Goal: Task Accomplishment & Management: Use online tool/utility

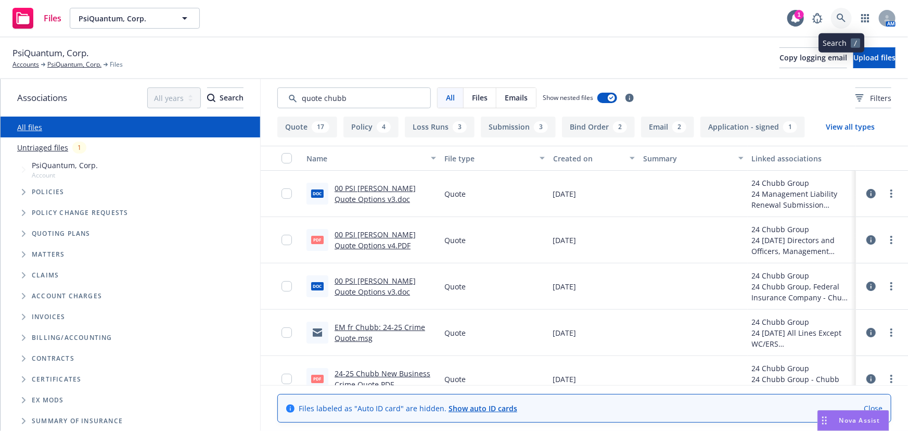
click at [840, 21] on icon at bounding box center [841, 18] width 9 height 9
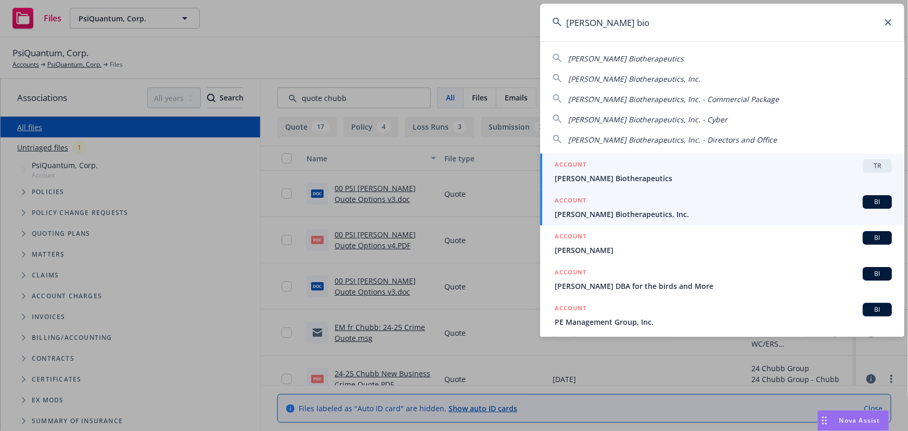
type input "asher bio"
click at [778, 206] on div "ACCOUNT BI" at bounding box center [723, 202] width 337 height 14
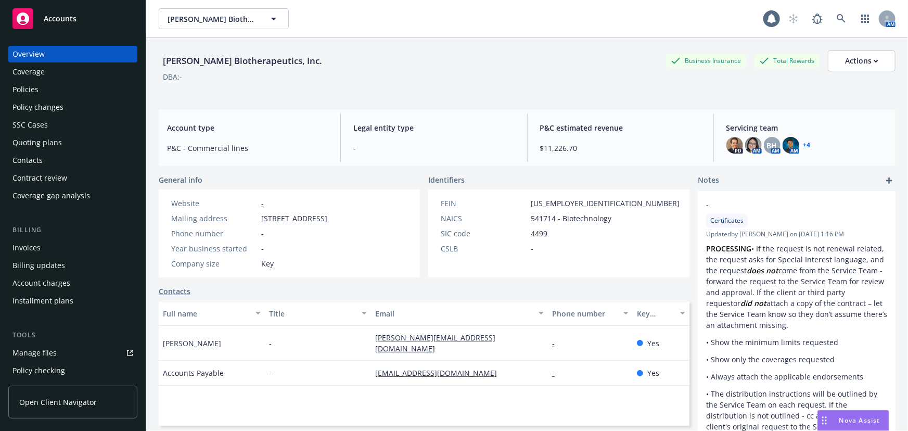
click at [44, 94] on div "Policies" at bounding box center [72, 89] width 121 height 17
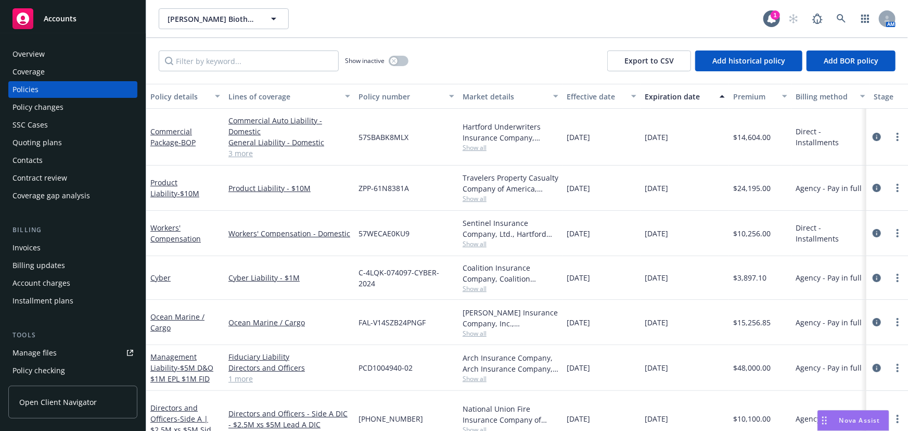
scroll to position [47, 0]
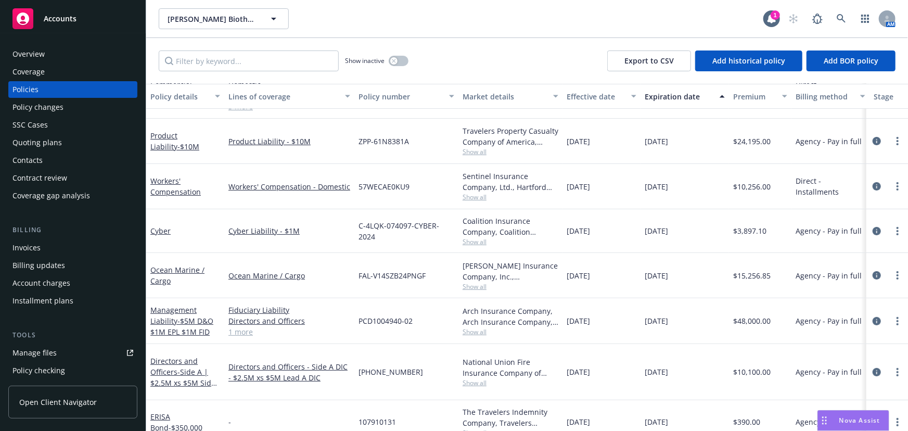
click at [106, 147] on div "Quoting plans" at bounding box center [72, 142] width 121 height 17
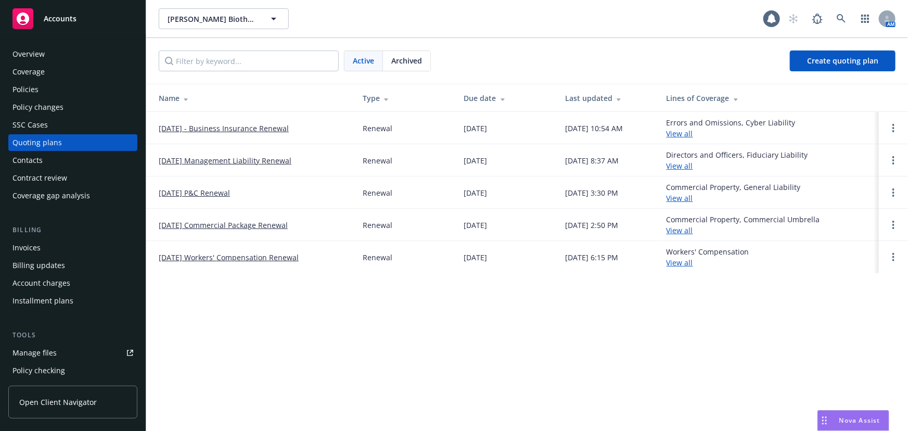
click at [275, 157] on link "[DATE] Management Liability Renewal" at bounding box center [225, 160] width 133 height 11
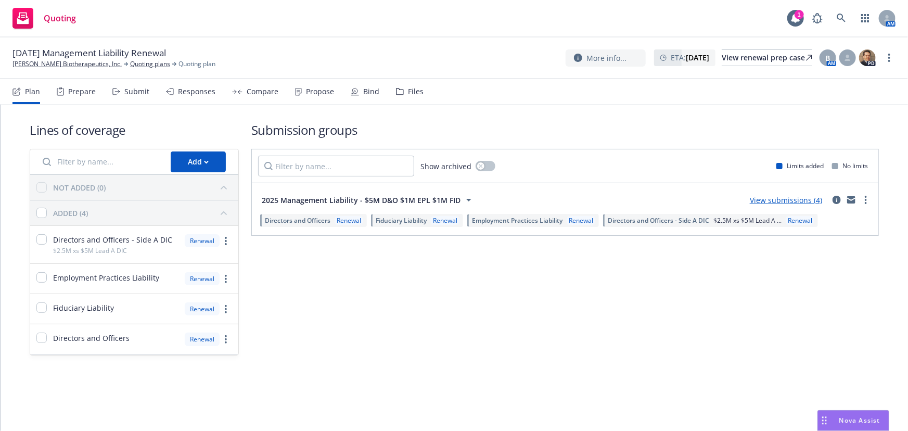
click at [115, 91] on icon at bounding box center [116, 91] width 8 height 7
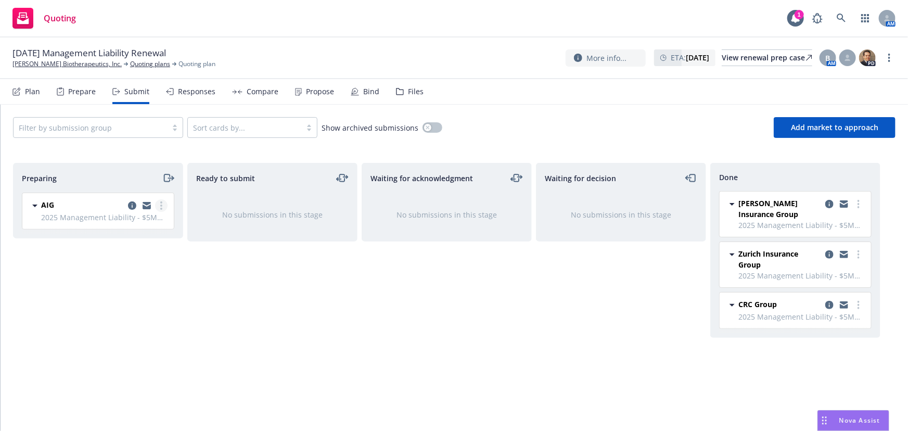
click at [161, 205] on circle "more" at bounding box center [161, 206] width 2 height 2
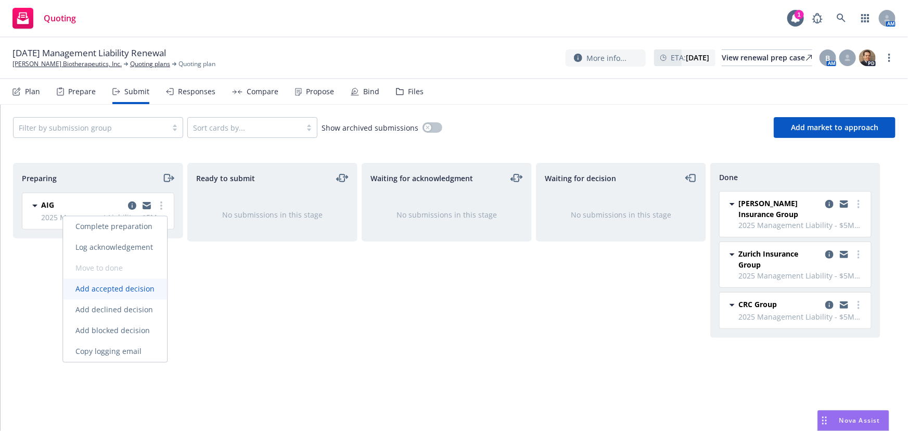
click at [141, 294] on link "Add accepted decision" at bounding box center [115, 289] width 104 height 21
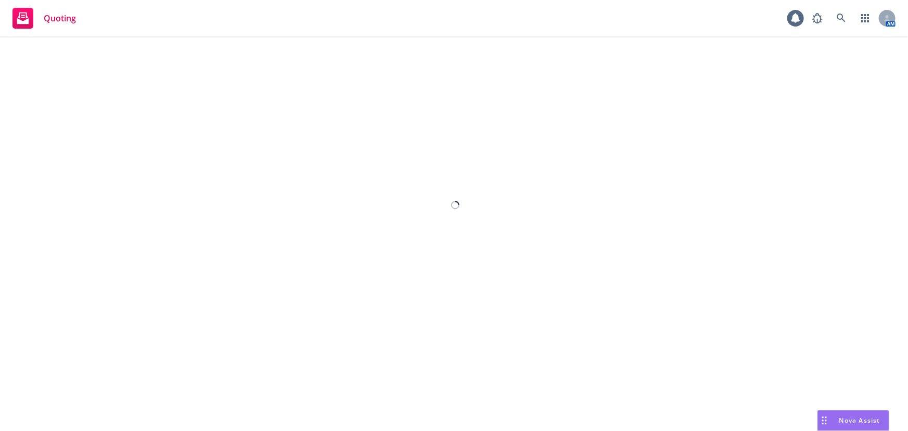
select select "12"
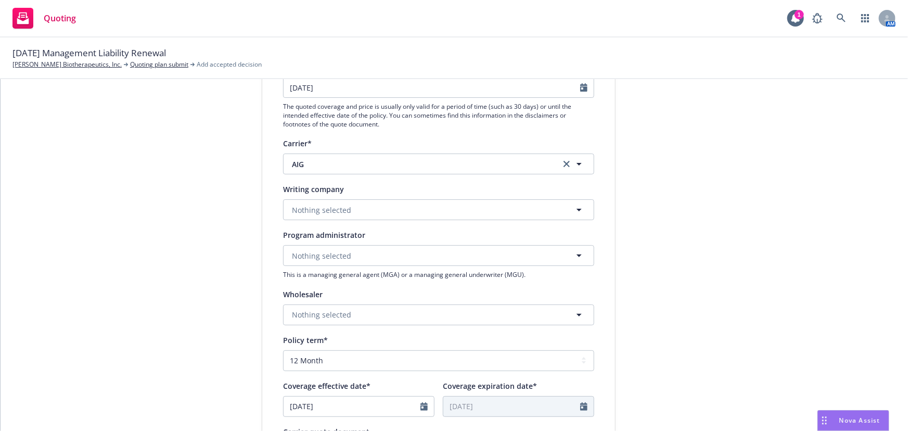
scroll to position [142, 0]
click at [361, 209] on button "Nothing selected" at bounding box center [438, 208] width 311 height 21
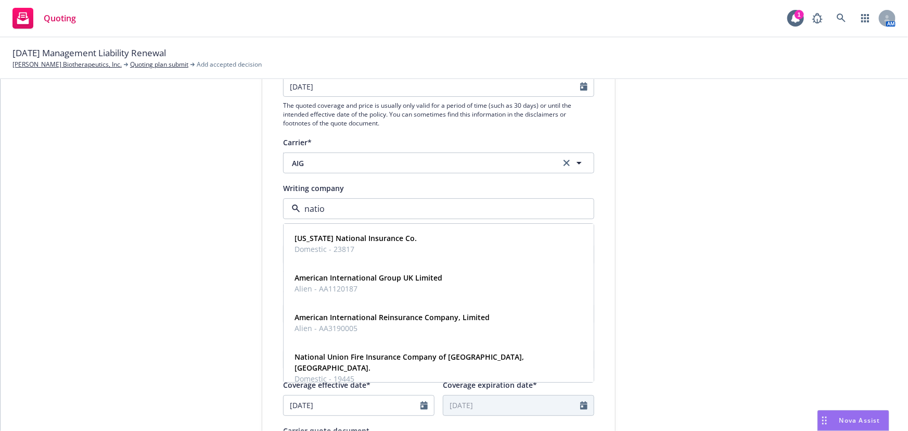
type input "nation"
click at [421, 374] on span "Domestic - 19445" at bounding box center [438, 379] width 286 height 11
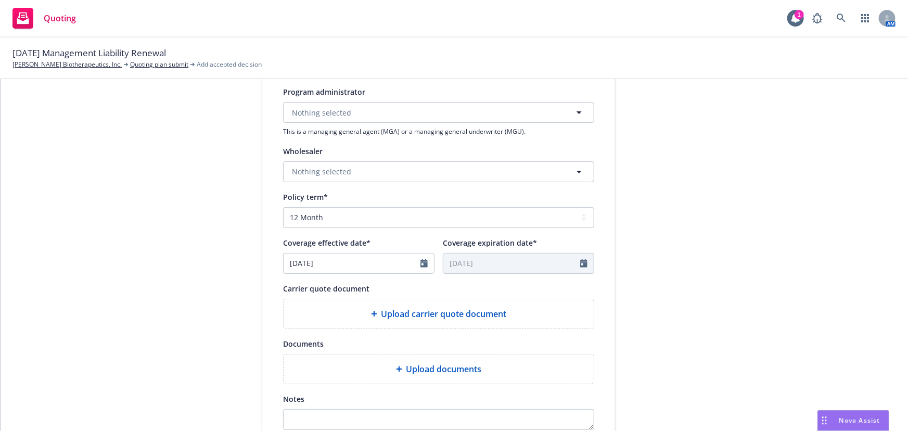
scroll to position [331, 0]
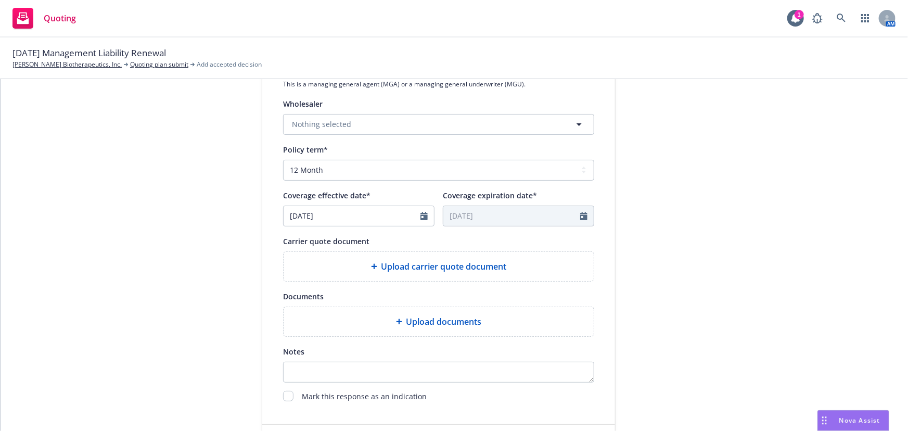
click at [290, 396] on div "Mark this response as an indication" at bounding box center [438, 397] width 311 height 12
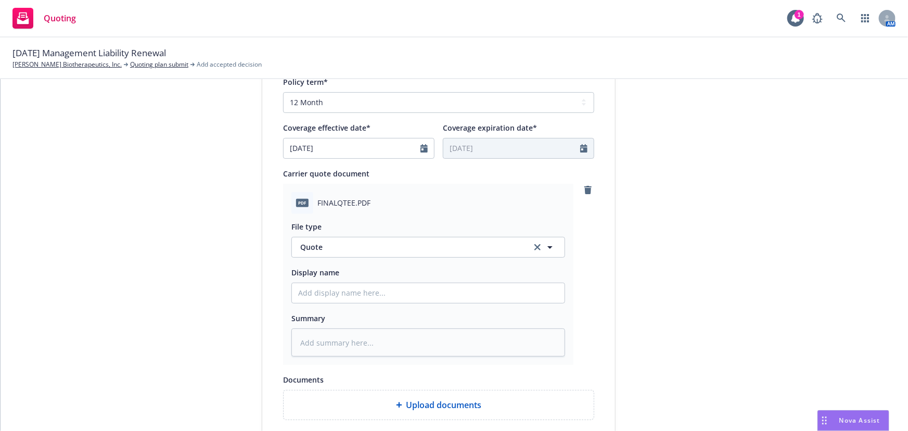
scroll to position [473, 0]
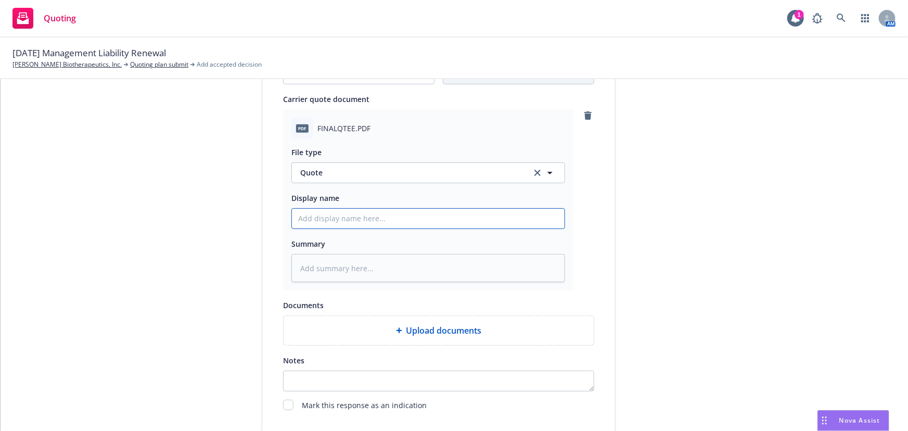
click at [364, 220] on input "Display name" at bounding box center [428, 219] width 273 height 20
type textarea "x"
type input "0"
type textarea "x"
type input "01"
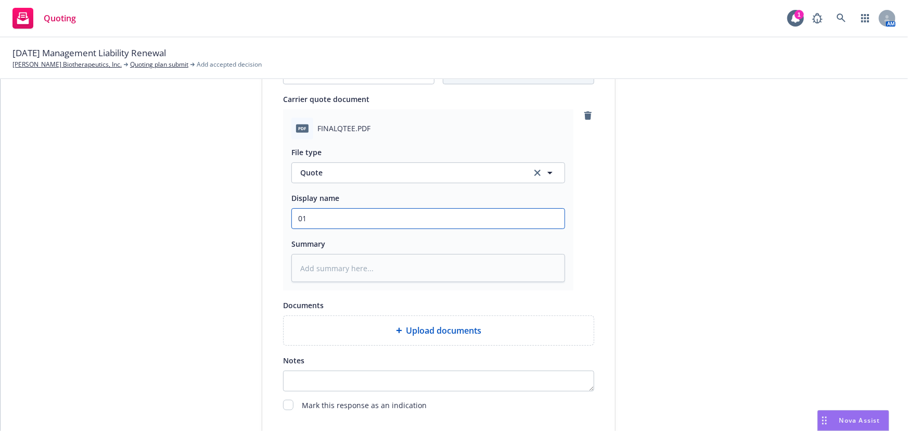
type textarea "x"
type input "01"
type textarea "x"
type input "01 A"
type textarea "x"
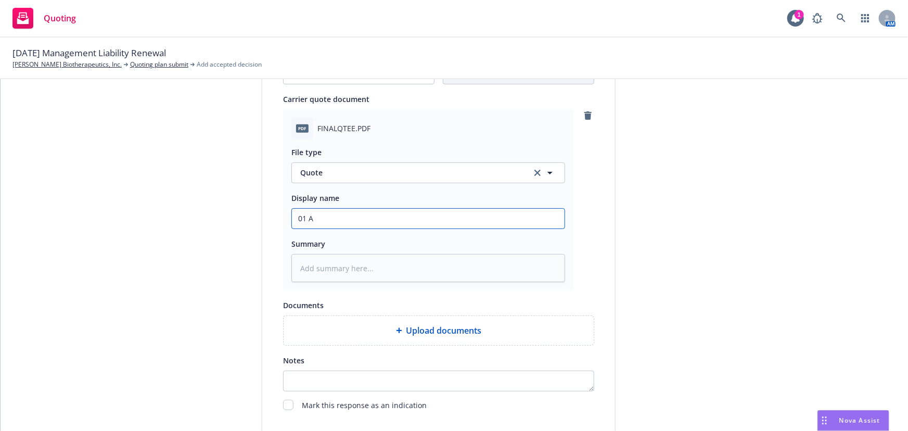
type input "01 As"
type textarea "x"
type input "01 Ash"
type textarea "x"
type input "01 [PERSON_NAME]"
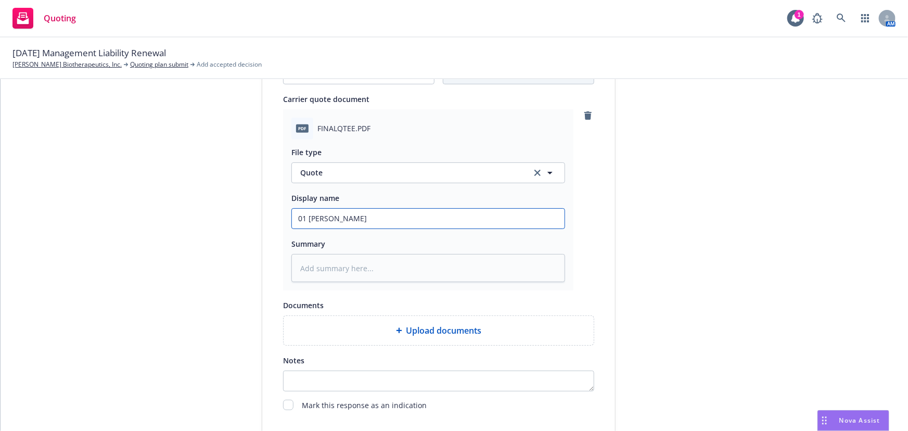
type textarea "x"
type input "01 [PERSON_NAME]"
type textarea "x"
type input "01 [PERSON_NAME]"
type textarea "x"
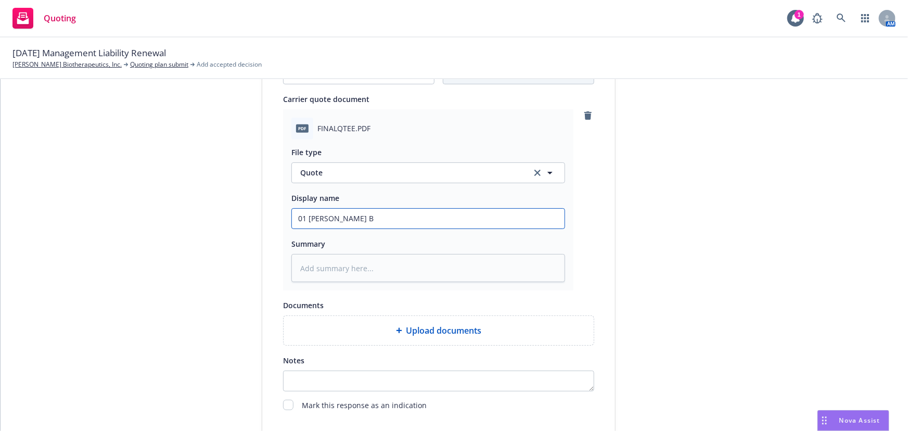
type input "01 [PERSON_NAME] Bi"
type textarea "x"
type input "01 [PERSON_NAME] Bio"
type textarea "x"
type input "01 [PERSON_NAME] Bio"
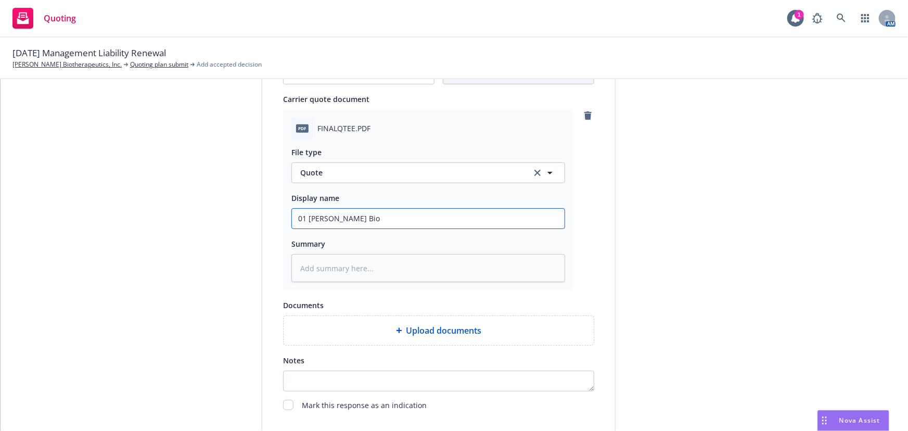
type textarea "x"
type input "01 [PERSON_NAME] Bio A"
type textarea "x"
type input "01 [PERSON_NAME] Bio AI"
type textarea "x"
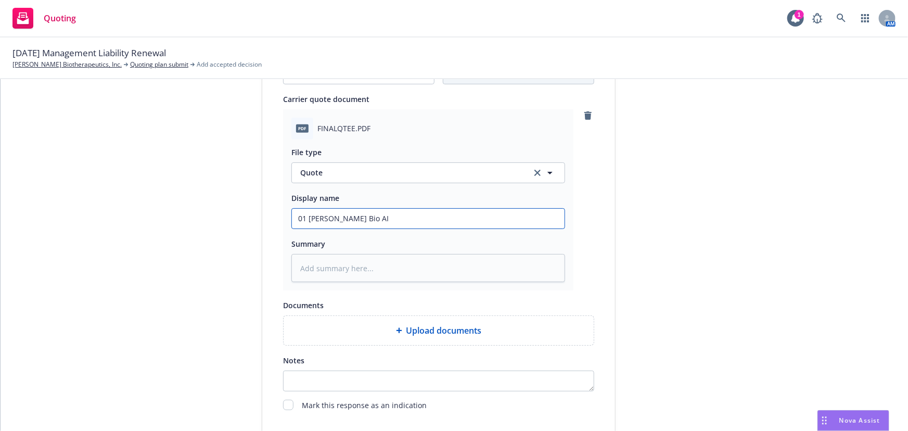
type input "01 [PERSON_NAME] Bio AIG"
type textarea "x"
type input "01 [PERSON_NAME] Bio AIG"
type textarea "x"
type input "01 [PERSON_NAME] Bio AIG $"
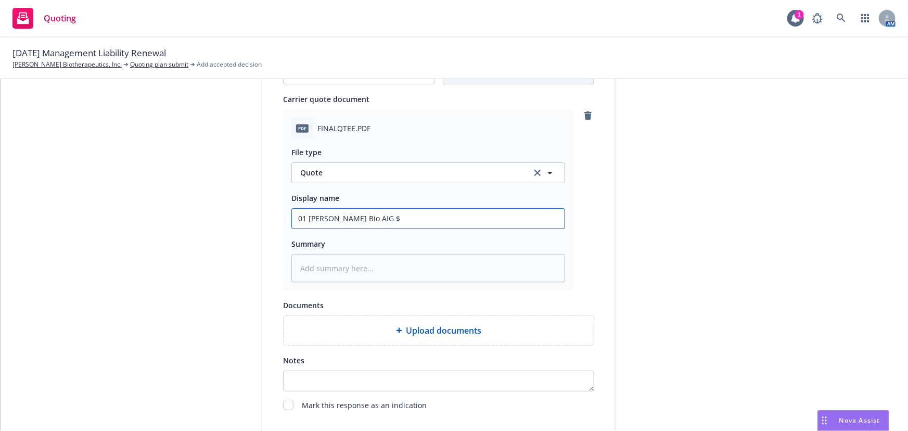
type textarea "x"
type input "01 [PERSON_NAME] Bio AIG $2"
type textarea "x"
type input "01 [PERSON_NAME] Bio AIG $2."
type textarea "x"
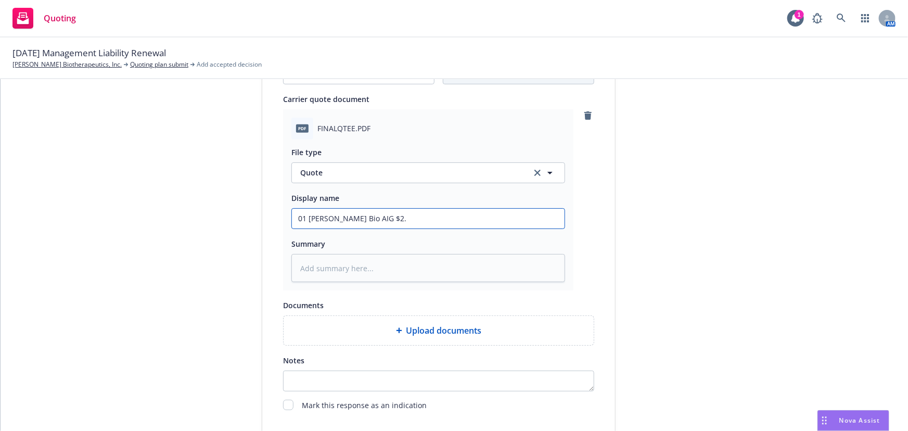
type input "01 [PERSON_NAME] Bio AIG $2.5"
type textarea "x"
type input "01 [PERSON_NAME] Bio AIG $2.5M"
type textarea "x"
type input "01 [PERSON_NAME] Bio AIG $2.5M"
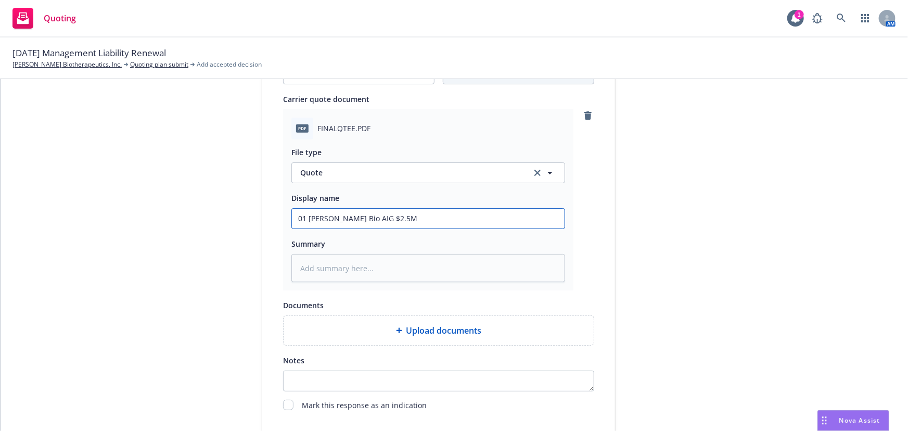
type textarea "x"
type input "01 [PERSON_NAME] Bio AIG $2.5M x"
type textarea "x"
type input "01 [PERSON_NAME] Bio AIG $2.5M xs"
type textarea "x"
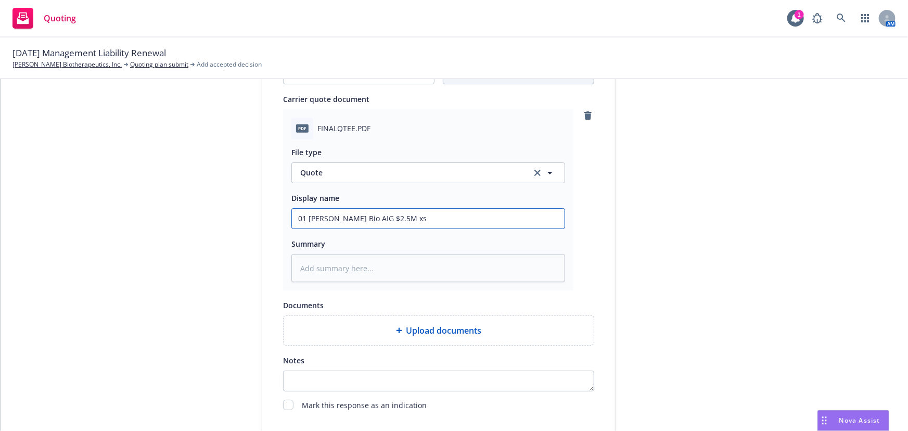
type input "01 [PERSON_NAME] Bio AIG $2.5M xs"
type textarea "x"
type input "01 [PERSON_NAME] Bio AIG $2.5M xs $"
type textarea "x"
type input "01 [PERSON_NAME] Bio AIG $2.5M xs $5"
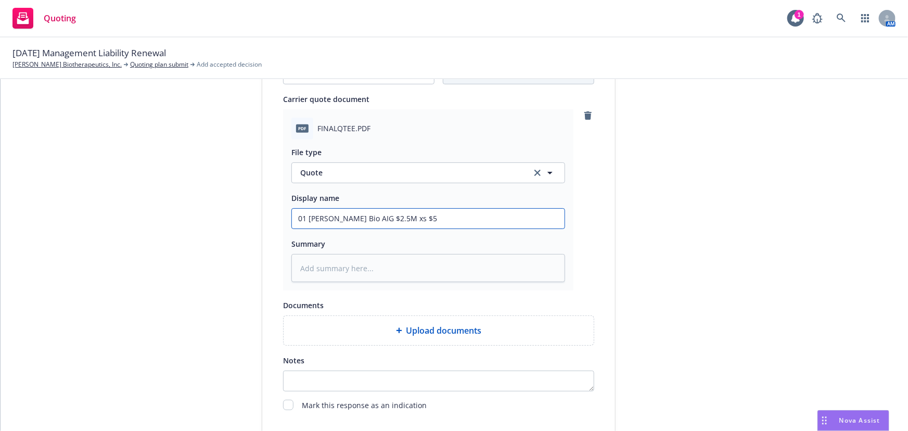
type textarea "x"
type input "01 [PERSON_NAME] Bio AIG $2.5M xs $5M"
type textarea "x"
type input "01 [PERSON_NAME] Bio AIG $2.5M xs $5M"
type textarea "x"
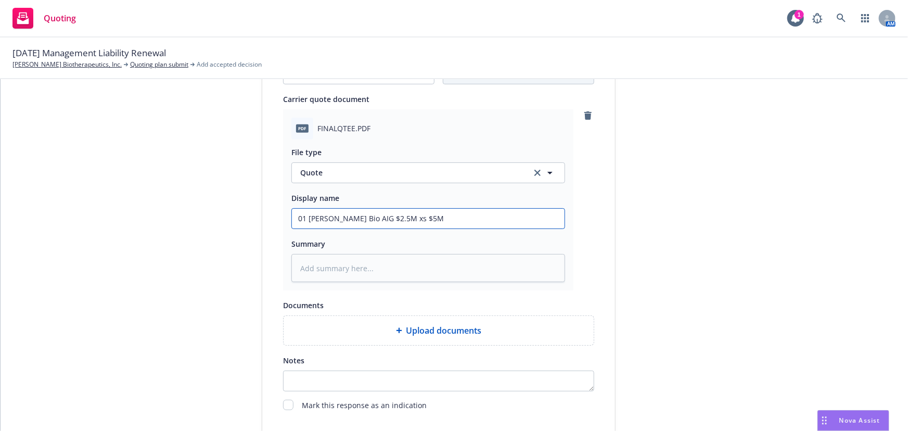
type input "01 [PERSON_NAME] Bio AIG $2.5M xs $5M S"
type textarea "x"
type input "01 [PERSON_NAME] Bio AIG $2.5M xs $5M Si"
type textarea "x"
type input "01 [PERSON_NAME] Bio AIG $2.5M xs $5M Sid"
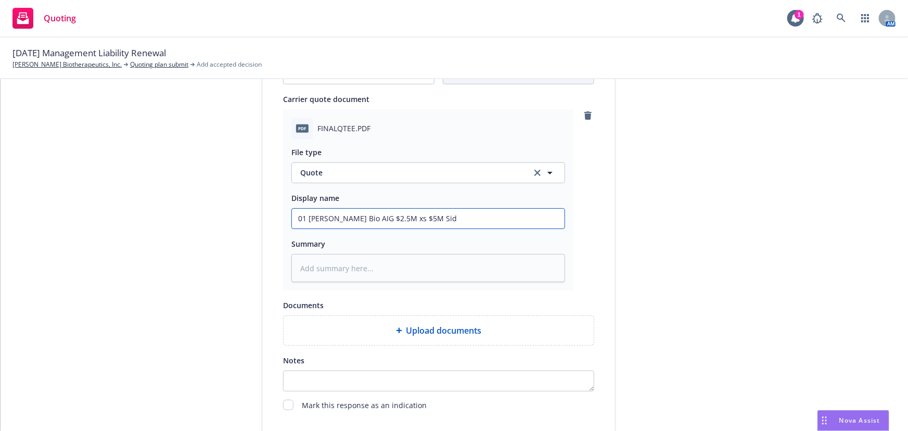
type textarea "x"
type input "01 [PERSON_NAME] Bio AIG $2.5M xs $5M Side"
type textarea "x"
type input "01 [PERSON_NAME] Bio AIG $2.5M xs $5M Side"
type textarea "x"
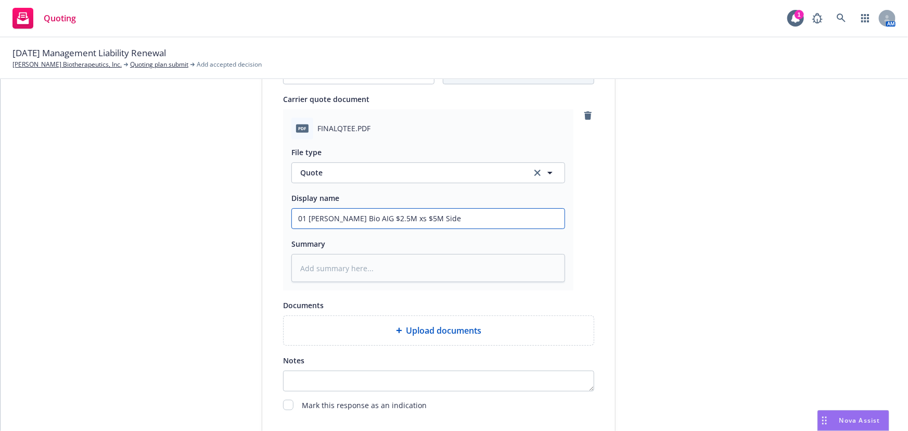
type input "01 [PERSON_NAME] Bio AIG $2.5M xs $5M Side A"
type textarea "x"
type input "01 [PERSON_NAME] Bio AIG $2.5M xs $5M Side A"
type textarea "x"
type input "01 [PERSON_NAME] Bio AIG $2.5M xs $5M Side A D"
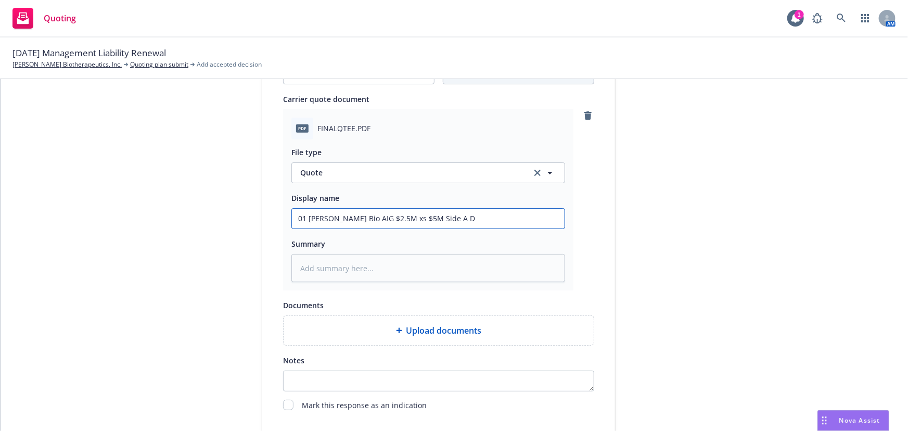
type textarea "x"
type input "01 [PERSON_NAME] Bio AIG $2.5M xs $5M Side A DI"
type textarea "x"
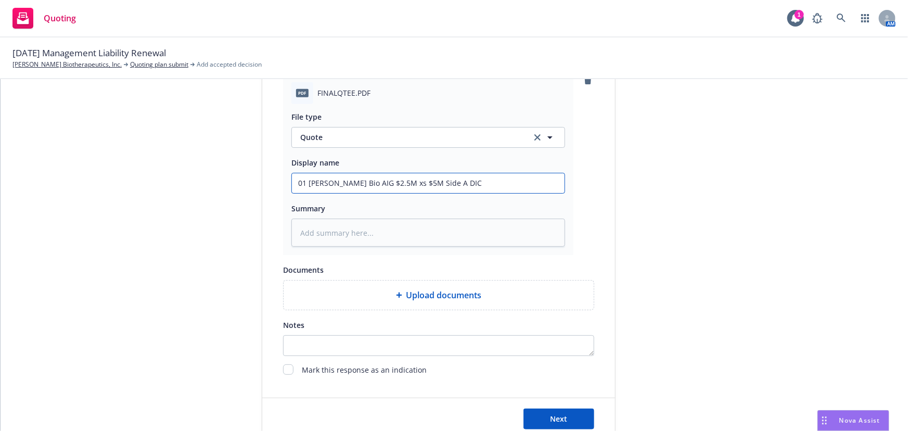
scroll to position [538, 0]
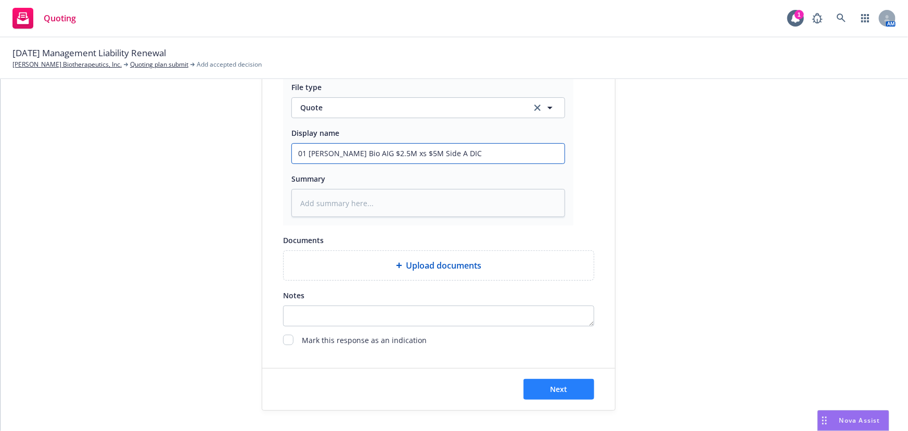
type input "01 [PERSON_NAME] Bio AIG $2.5M xs $5M Side A DIC"
click at [541, 387] on button "Next" at bounding box center [559, 389] width 71 height 21
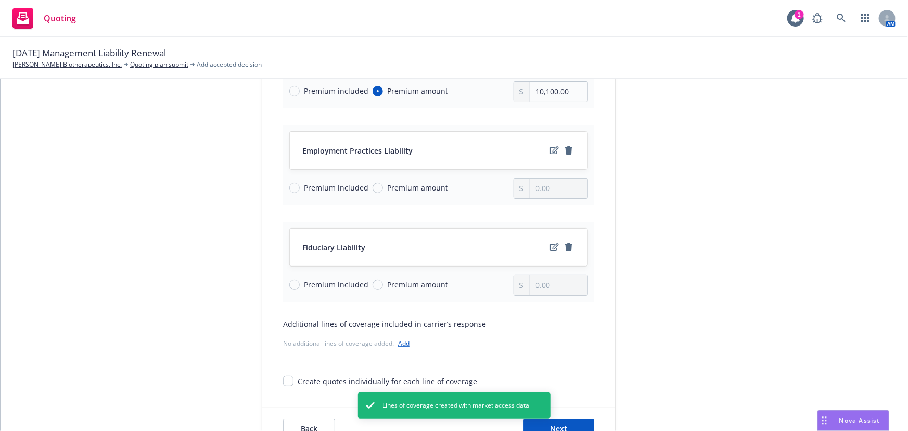
scroll to position [328, 0]
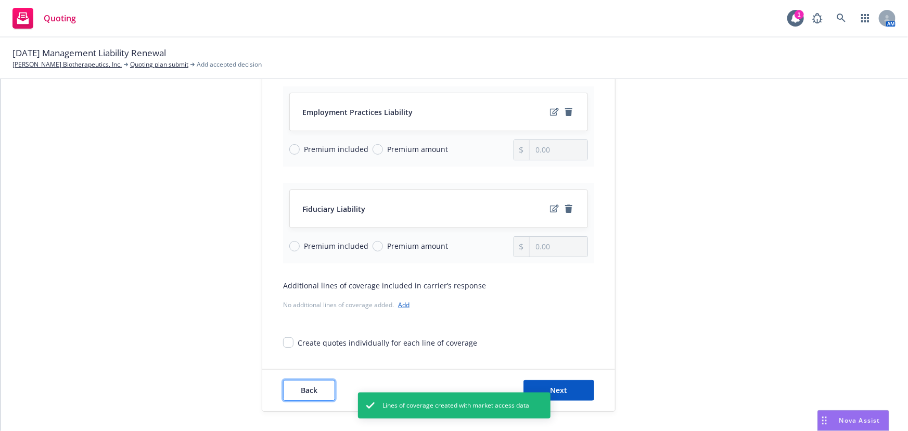
click at [295, 387] on button "Back" at bounding box center [309, 390] width 52 height 21
type textarea "x"
select select "12"
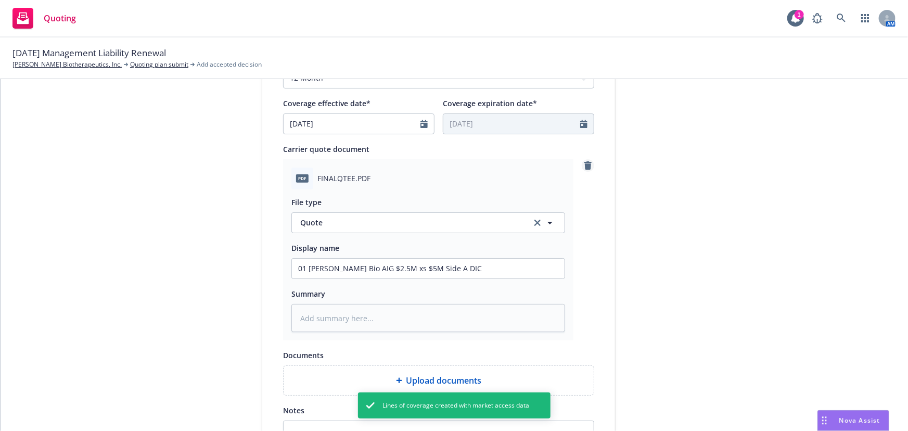
click at [585, 167] on icon "remove" at bounding box center [588, 165] width 7 height 8
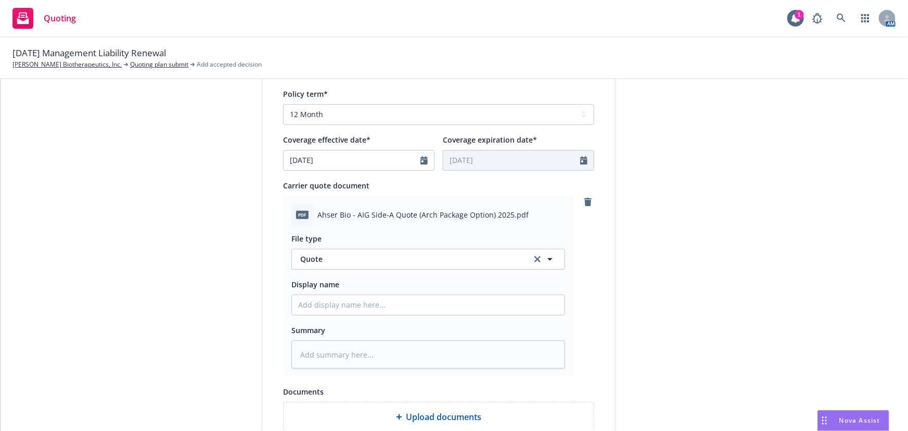
scroll to position [423, 0]
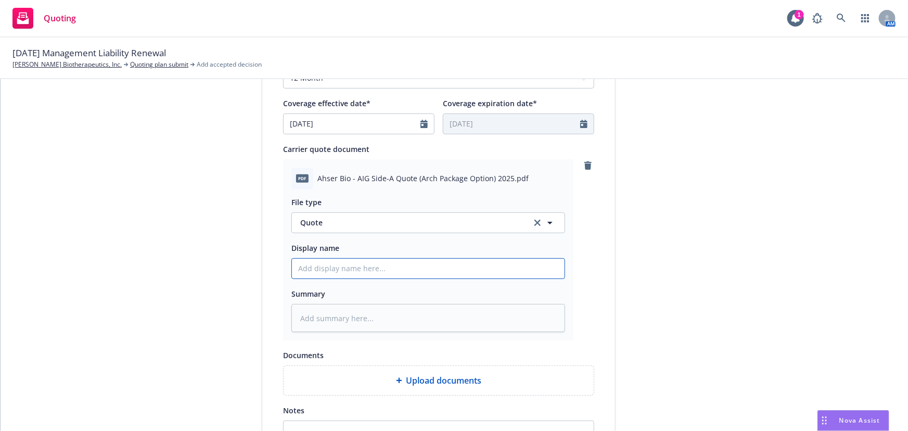
click at [388, 259] on input "Display name" at bounding box center [428, 269] width 273 height 20
type textarea "x"
type input "0"
type textarea "x"
type input "01"
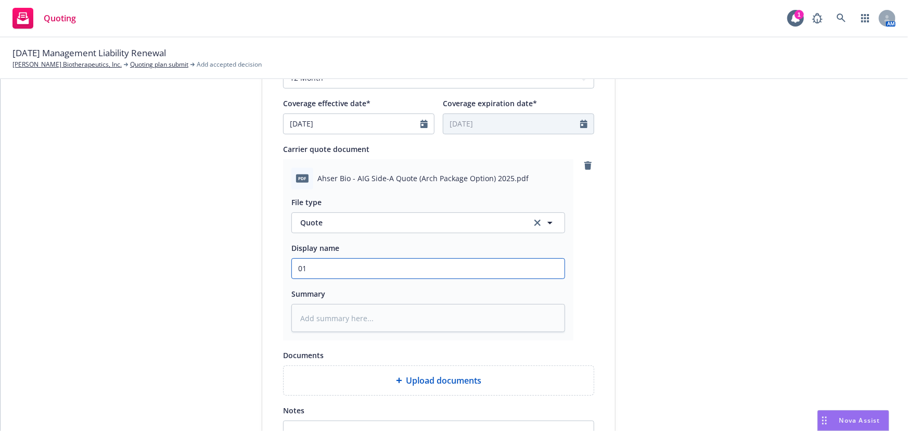
type textarea "x"
type input "01"
type textarea "x"
type input "01 A"
type textarea "x"
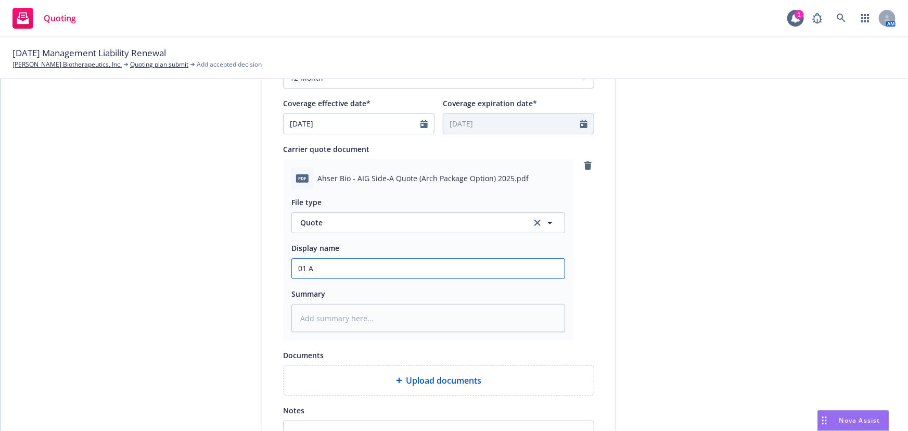
type input "01 As"
type textarea "x"
type input "01 Ash"
type textarea "x"
type input "01 [PERSON_NAME]"
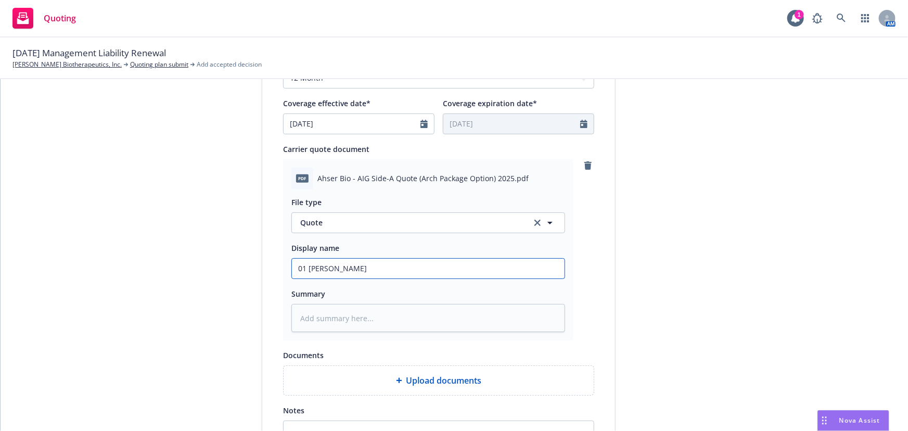
type textarea "x"
type input "01 [PERSON_NAME]"
type textarea "x"
type input "01 [PERSON_NAME]"
type textarea "x"
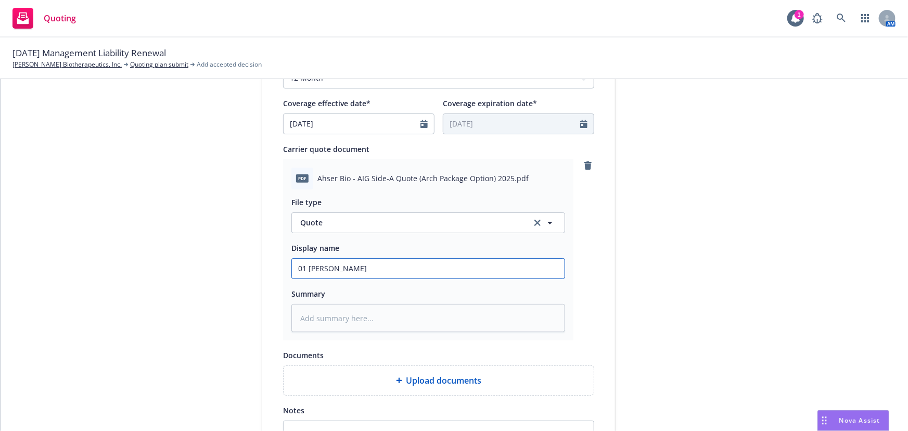
type input "01 [PERSON_NAME] B"
type textarea "x"
type input "01 [PERSON_NAME] Bi"
type textarea "x"
type input "01 [PERSON_NAME] Bio"
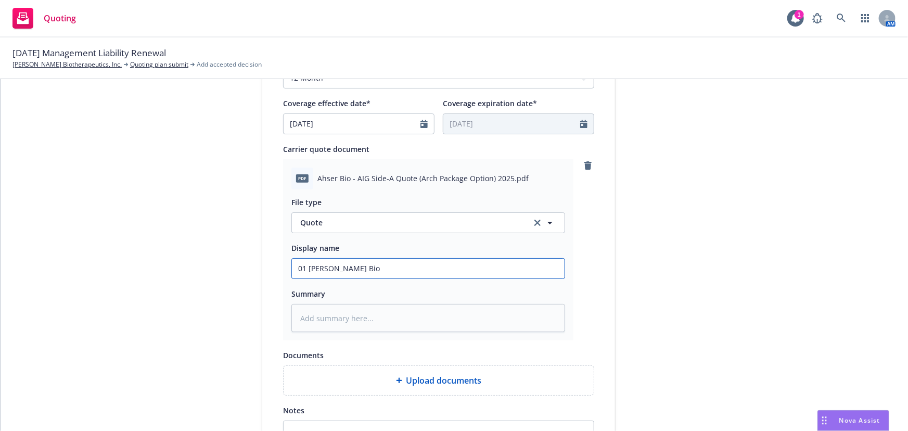
type textarea "x"
type input "01 [PERSON_NAME] Bio"
type textarea "x"
type input "01 [PERSON_NAME] Bio A"
type textarea "x"
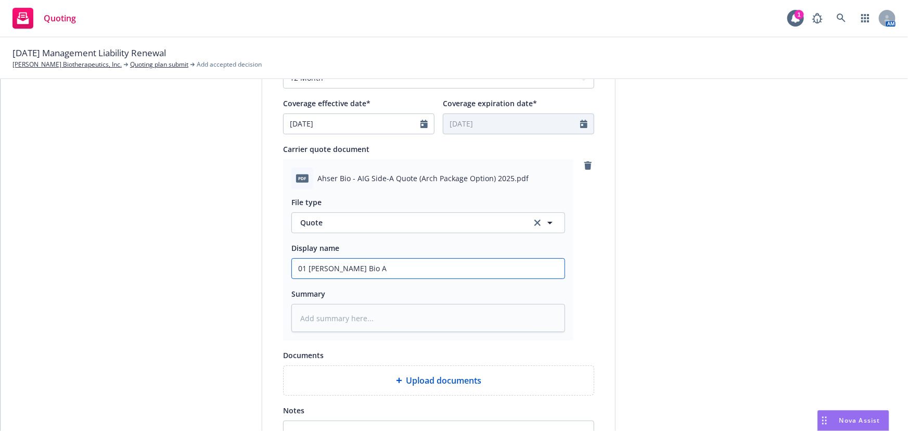
type input "01 [PERSON_NAME] Bio AI"
type textarea "x"
type input "01 [PERSON_NAME] Bio AIG"
type textarea "x"
type input "01 [PERSON_NAME] Bio AIG"
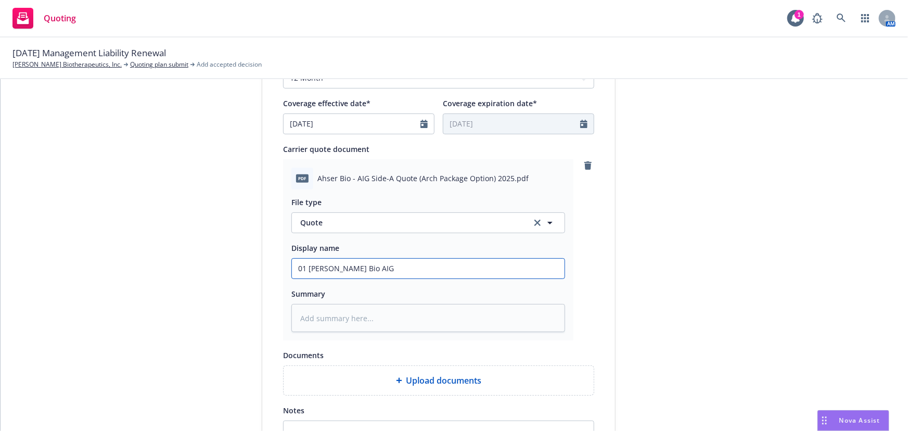
type textarea "x"
type input "01 [PERSON_NAME] Bio AIG $"
type textarea "x"
type input "01 [PERSON_NAME] Bio AIG $2"
type textarea "x"
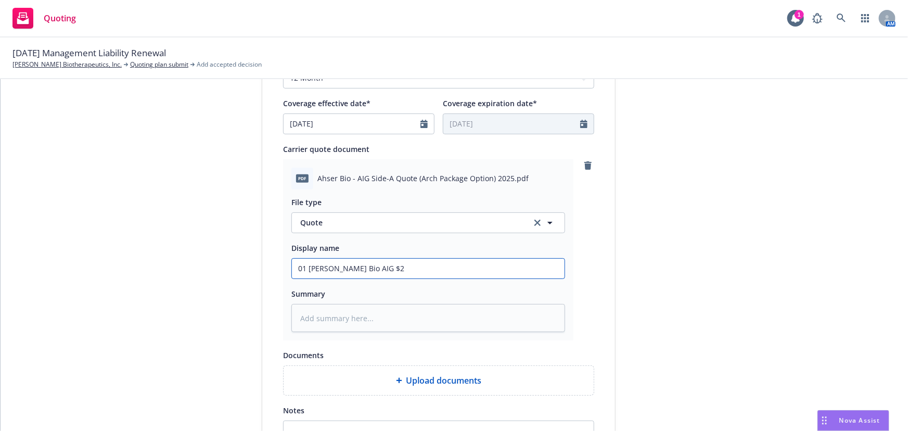
type input "01 [PERSON_NAME] Bio AIG $2."
type textarea "x"
type input "01 [PERSON_NAME] Bio AIG $2.5"
type textarea "x"
type input "01 [PERSON_NAME] Bio AIG $2.5M"
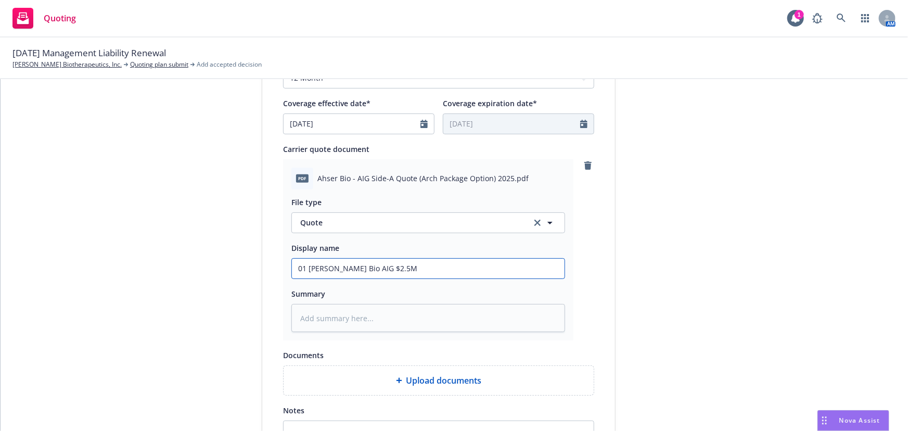
type textarea "x"
type input "01 [PERSON_NAME] Bio AIG $2.5M"
type textarea "x"
type input "01 [PERSON_NAME] Bio AIG $2.5M x"
type textarea "x"
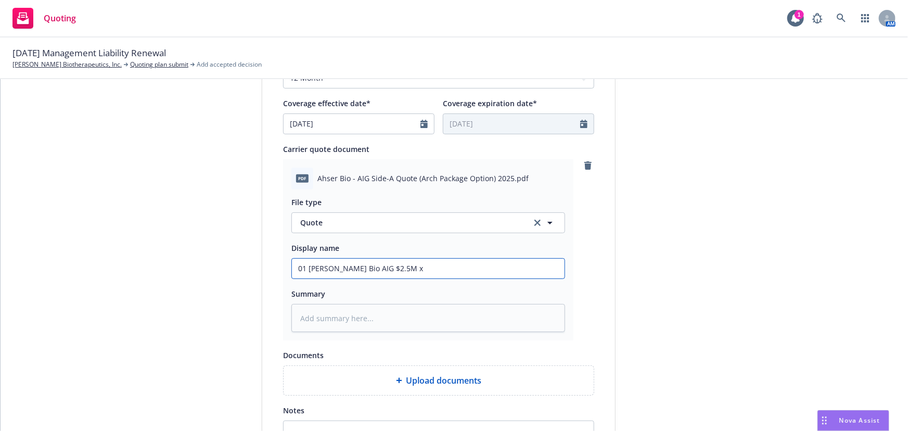
type input "01 [PERSON_NAME] Bio AIG $2.5M xs"
type textarea "x"
type input "01 [PERSON_NAME] Bio AIG $2.5M xs"
type textarea "x"
type input "01 [PERSON_NAME] Bio AIG $2.5M xs $"
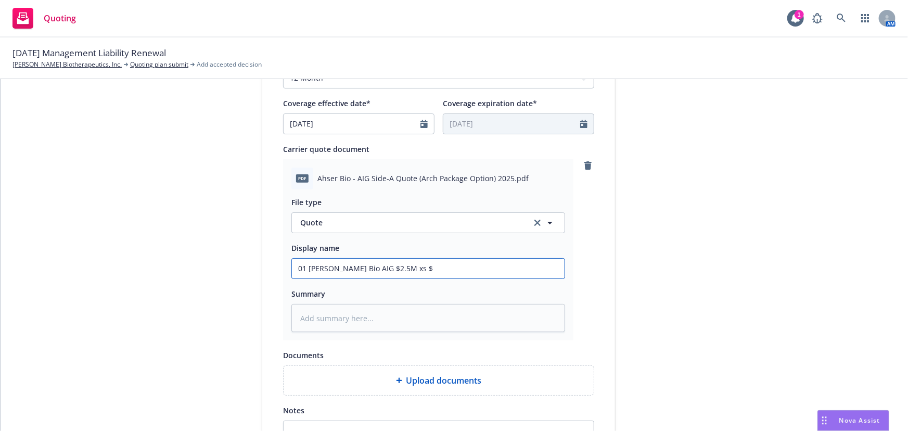
type textarea "x"
type input "01 [PERSON_NAME] Bio AIG $2.5M xs $5"
type textarea "x"
type input "01 [PERSON_NAME] Bio AIG $2.5M xs $5M"
type textarea "x"
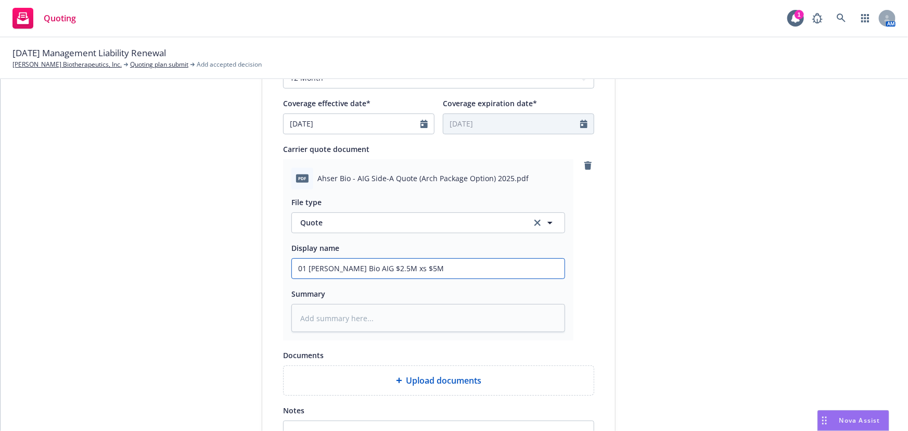
type input "01 [PERSON_NAME] Bio AIG $2.5M xs $5M"
type textarea "x"
type input "01 [PERSON_NAME] Bio AIG $2.5M xs $5M S"
type textarea "x"
type input "01 [PERSON_NAME] Bio AIG $2.5M xs $5M Si"
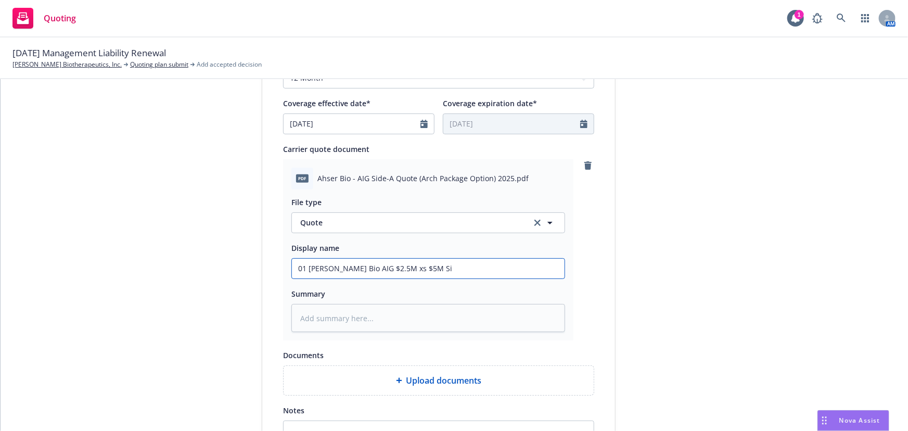
type textarea "x"
type input "01 [PERSON_NAME] Bio AIG $2.5M xs $5M Sid"
type textarea "x"
type input "01 [PERSON_NAME] Bio AIG $2.5M xs $5M Side"
type textarea "x"
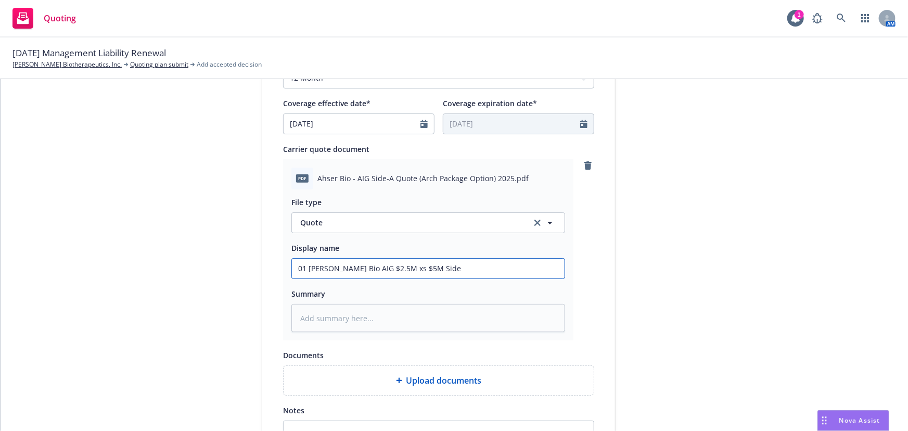
type input "01 [PERSON_NAME] Bio AIG $2.5M xs $5M Side"
type textarea "x"
type input "01 [PERSON_NAME] Bio AIG $2.5M xs $5M Side A"
type textarea "x"
type input "01 [PERSON_NAME] Bio AIG $2.5M xs $5M Side A"
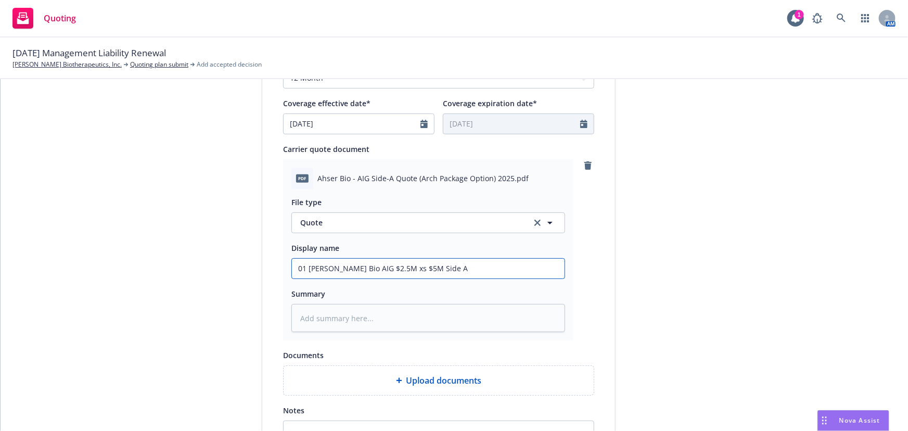
type textarea "x"
type input "01 [PERSON_NAME] Bio AIG $2.5M xs $5M Side A D"
type textarea "x"
type input "01 [PERSON_NAME] Bio AIG $2.5M xs $5M Side A DI"
type textarea "x"
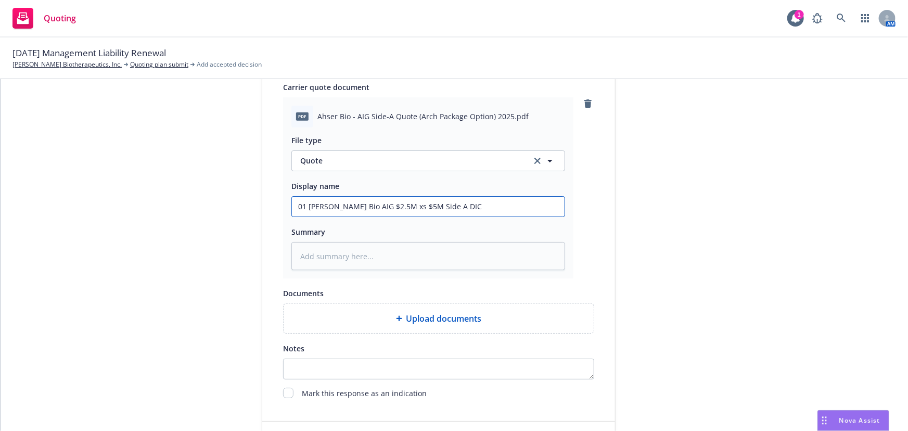
scroll to position [538, 0]
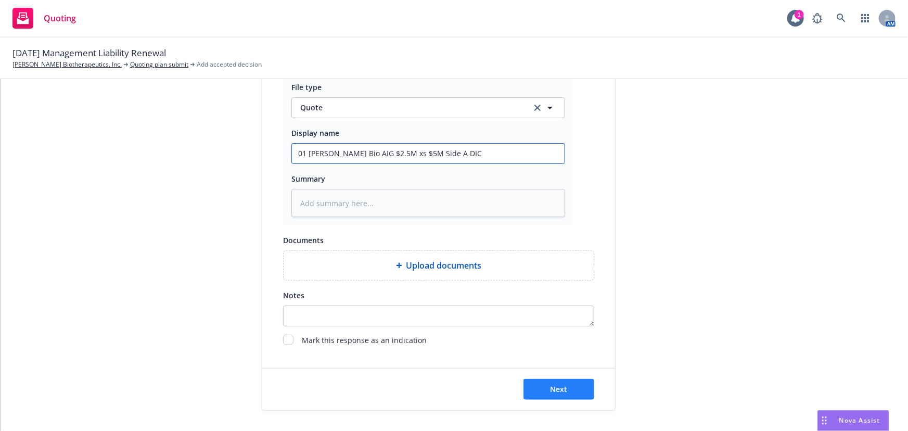
type input "01 [PERSON_NAME] Bio AIG $2.5M xs $5M Side A DIC"
click at [566, 387] on button "Next" at bounding box center [559, 389] width 71 height 21
type textarea "x"
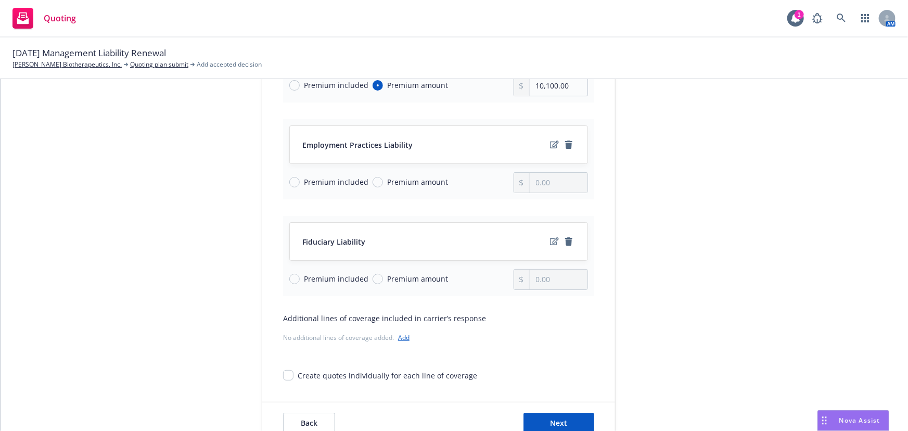
scroll to position [187, 0]
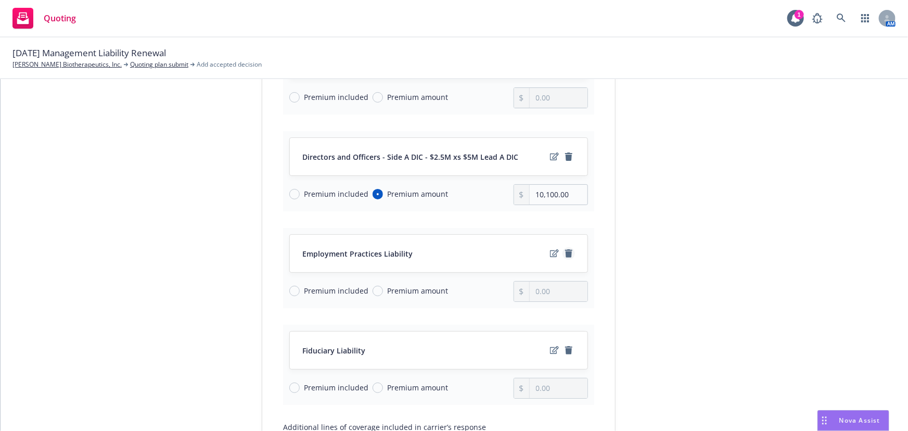
click at [567, 252] on icon "remove" at bounding box center [568, 253] width 7 height 8
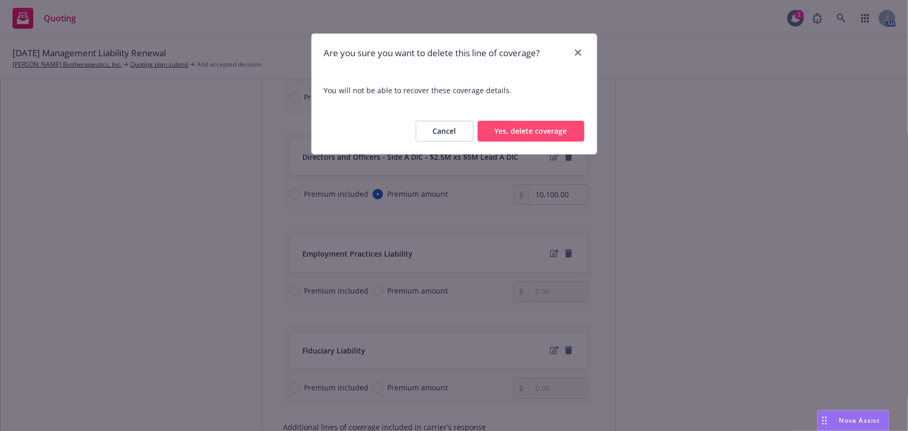
click at [540, 126] on button "Yes, delete coverage" at bounding box center [531, 131] width 107 height 21
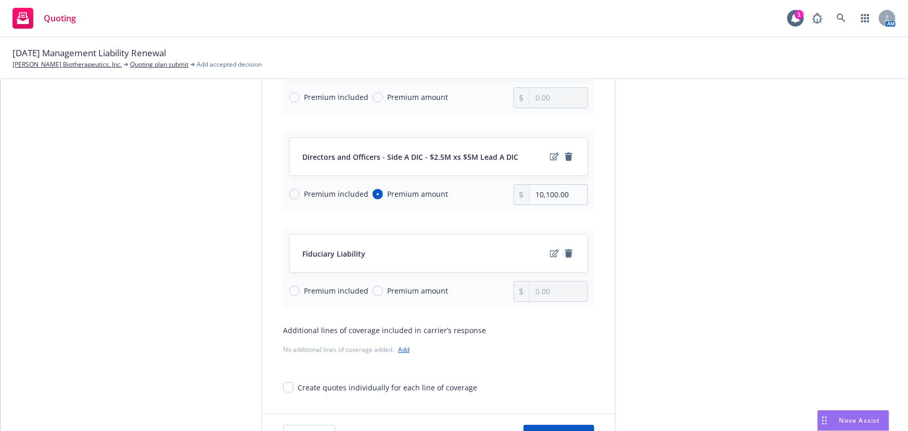
click at [568, 253] on icon "remove" at bounding box center [568, 253] width 7 height 8
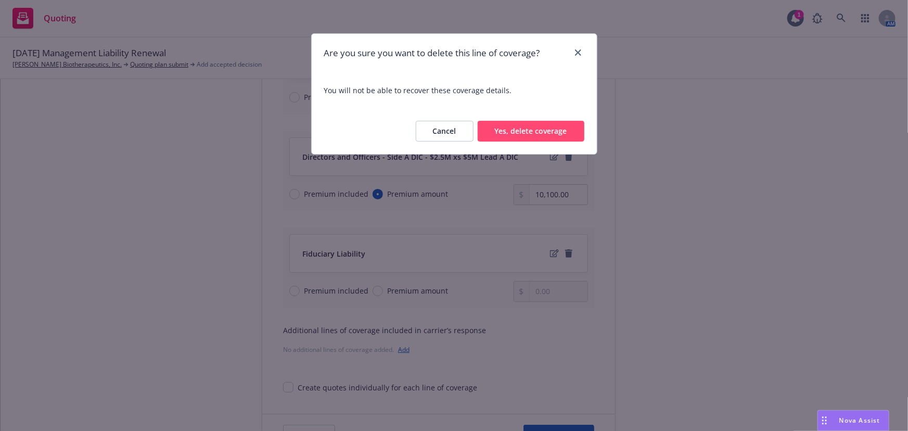
click at [543, 133] on button "Yes, delete coverage" at bounding box center [531, 131] width 107 height 21
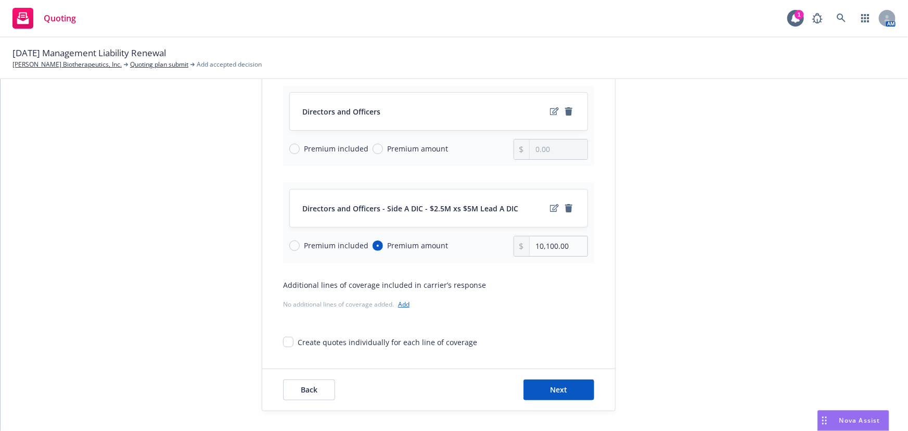
scroll to position [41, 0]
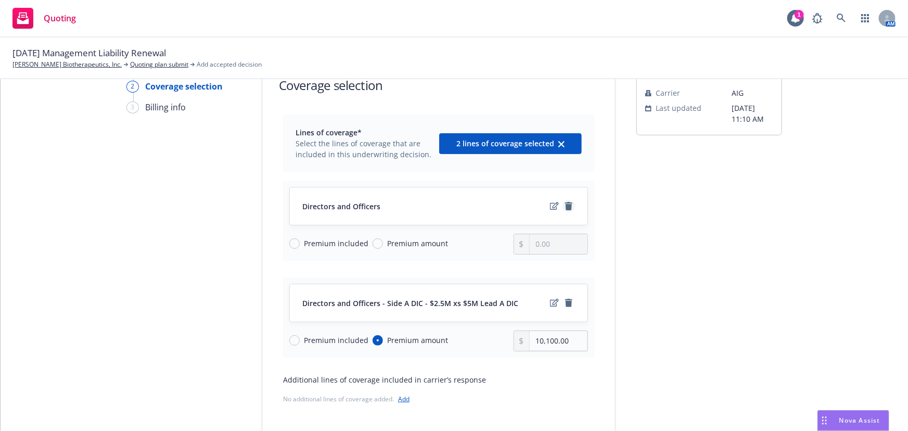
click at [567, 202] on icon "remove" at bounding box center [569, 206] width 8 height 8
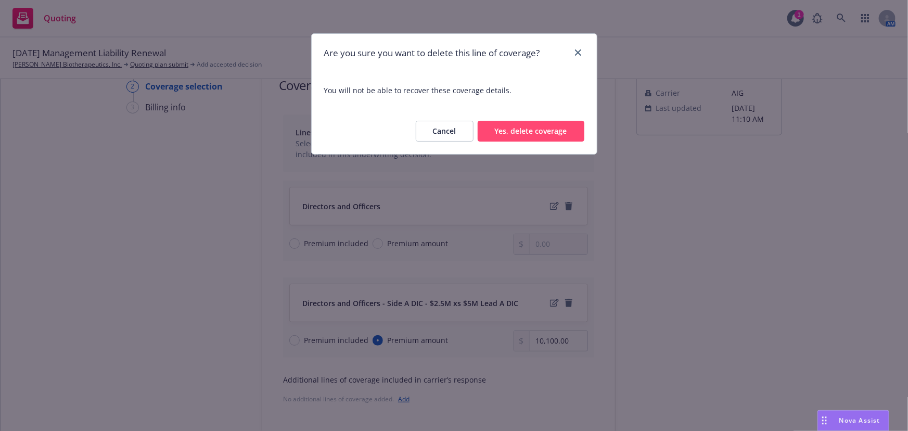
click at [544, 139] on button "Yes, delete coverage" at bounding box center [531, 131] width 107 height 21
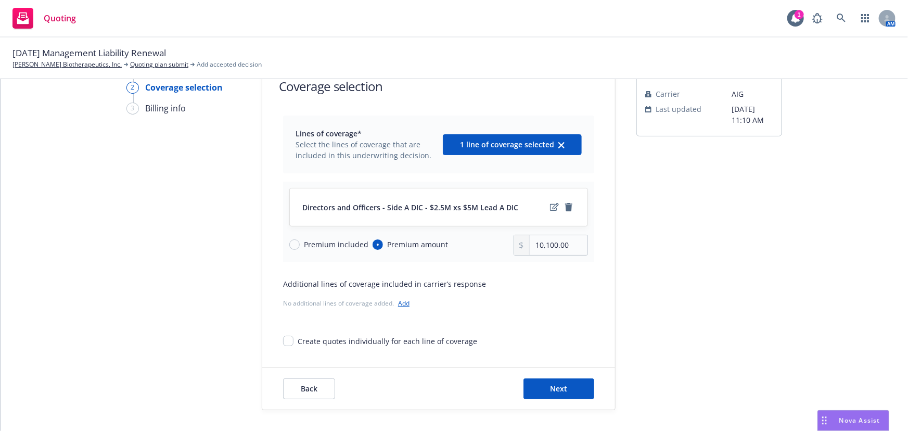
scroll to position [39, 0]
drag, startPoint x: 555, startPoint y: 244, endPoint x: 488, endPoint y: 247, distance: 67.7
click at [489, 247] on div "Premium included Premium amount 10,100.00" at bounding box center [438, 246] width 299 height 21
type input "7,600.00"
click at [550, 204] on icon "edit" at bounding box center [554, 208] width 9 height 8
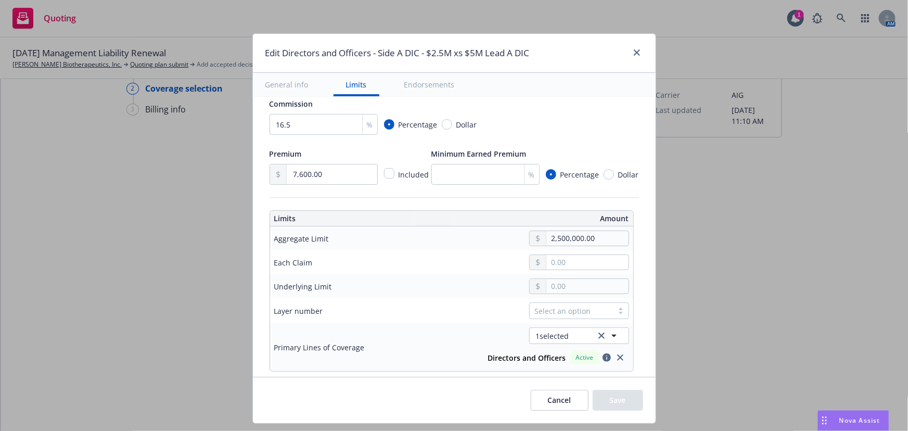
scroll to position [331, 0]
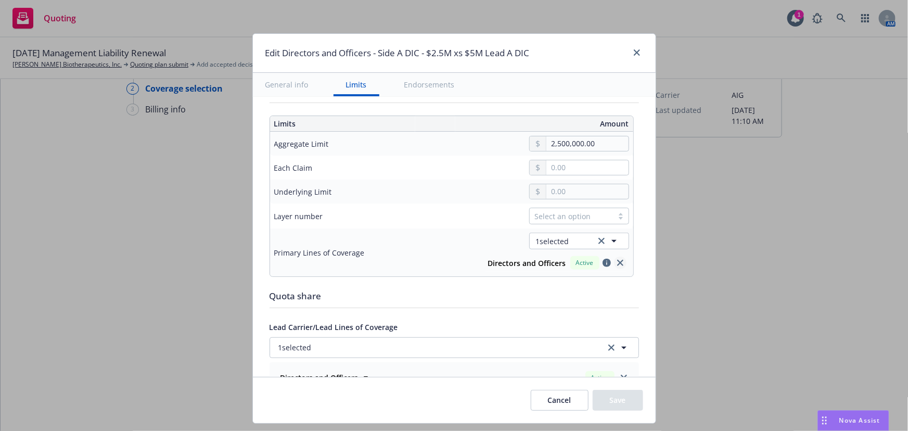
click at [617, 261] on icon "close" at bounding box center [620, 263] width 6 height 6
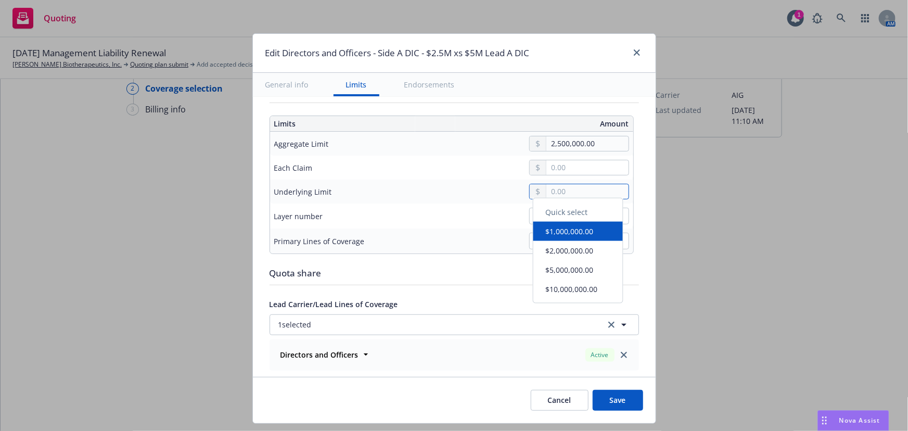
click at [586, 193] on input "text" at bounding box center [588, 191] width 82 height 15
type input "5,000,000.00"
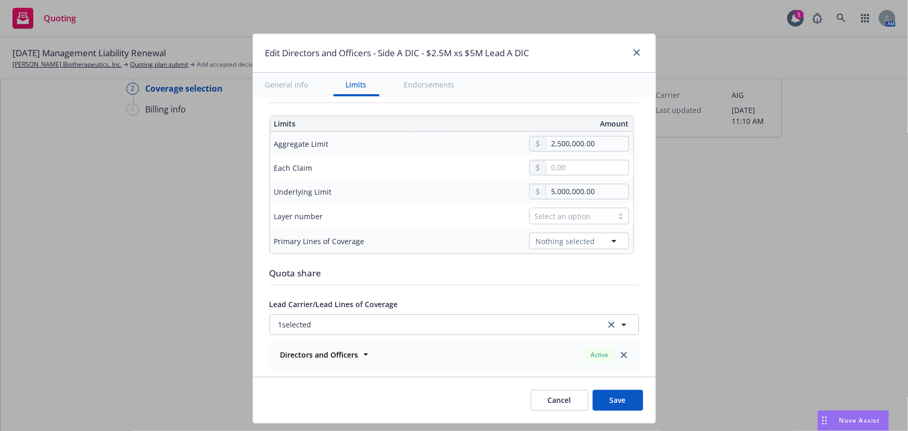
click at [573, 275] on button "$5,000,000.00" at bounding box center [579, 274] width 90 height 19
click at [582, 214] on div "Select an option" at bounding box center [571, 216] width 73 height 11
click at [555, 265] on div "01" at bounding box center [574, 258] width 100 height 19
click at [583, 240] on span "Nothing selected" at bounding box center [565, 241] width 59 height 11
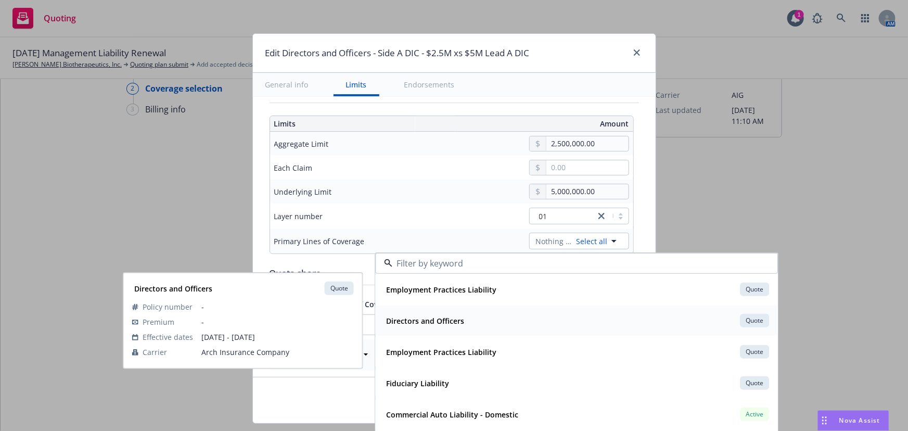
click at [523, 314] on div "Directors and Officers Quote" at bounding box center [576, 321] width 389 height 18
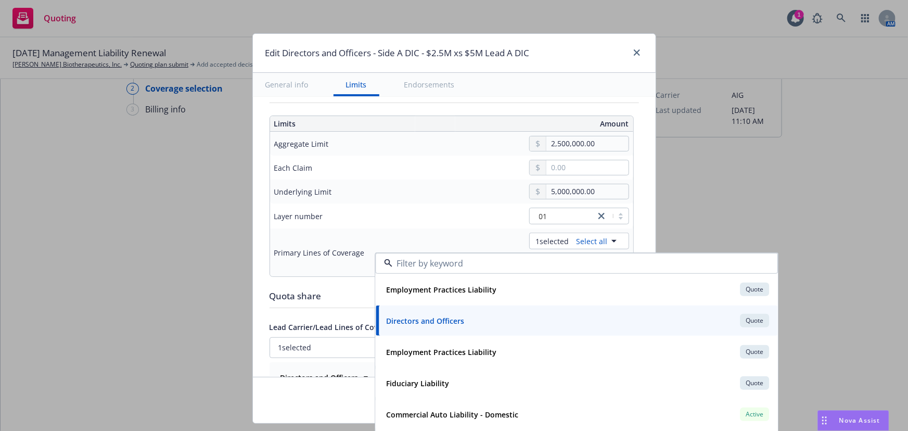
click at [400, 204] on td "Layer number" at bounding box center [348, 216] width 156 height 25
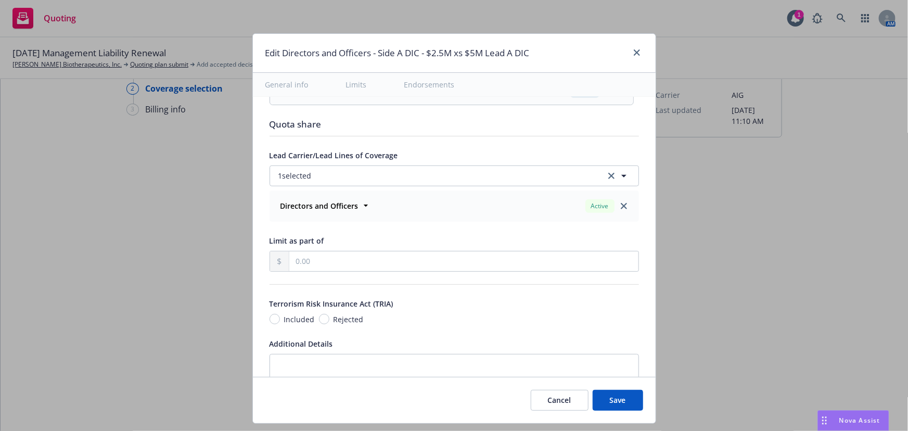
scroll to position [521, 0]
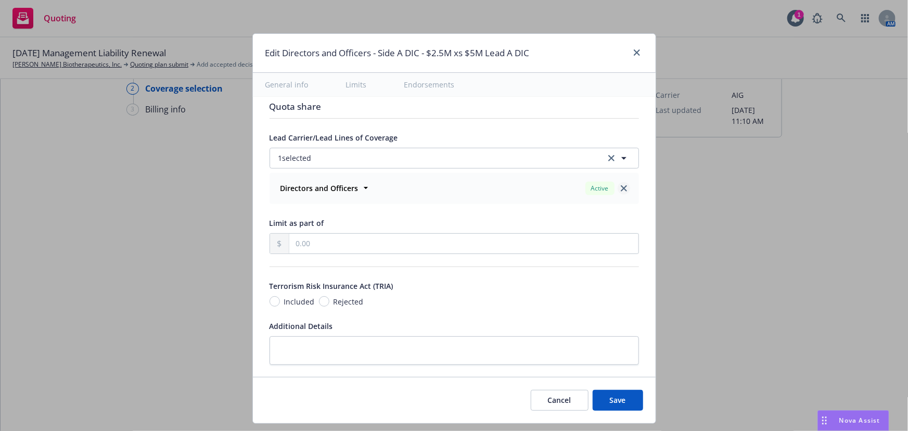
click at [619, 187] on link "close" at bounding box center [624, 188] width 12 height 12
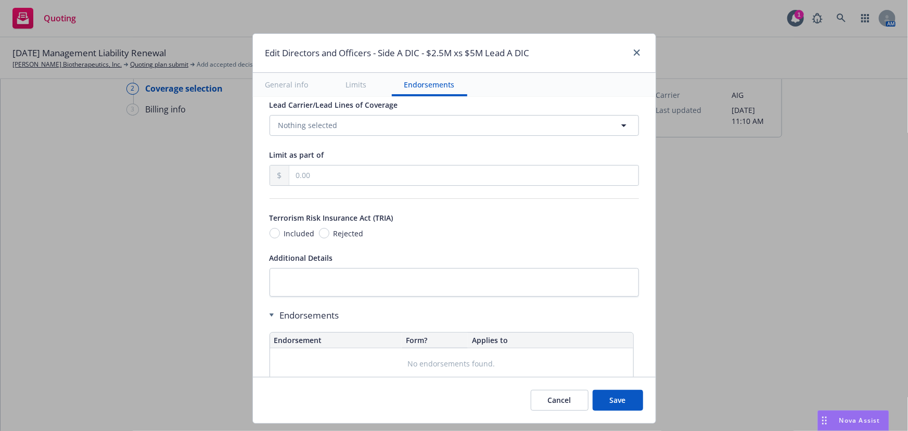
scroll to position [604, 0]
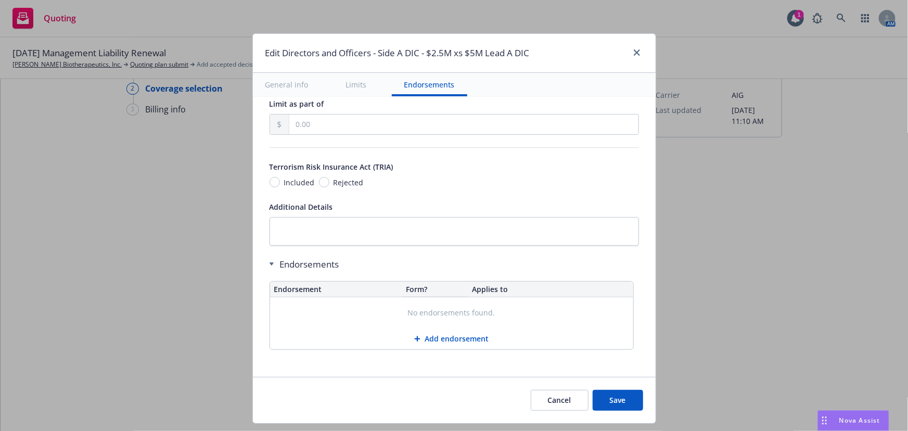
click at [610, 398] on button "Save" at bounding box center [618, 400] width 50 height 21
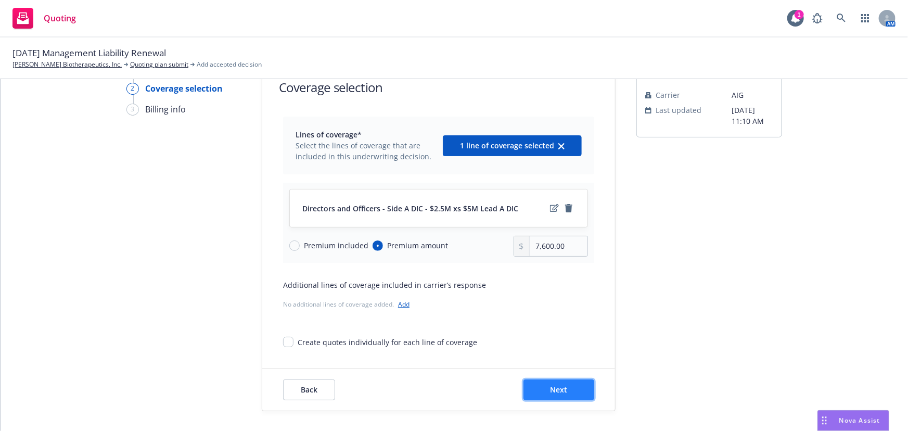
click at [562, 398] on button "Next" at bounding box center [559, 389] width 71 height 21
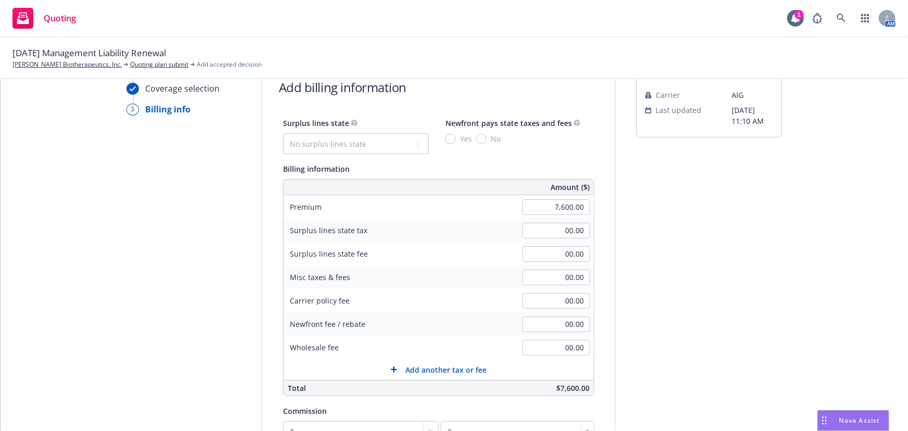
scroll to position [181, 0]
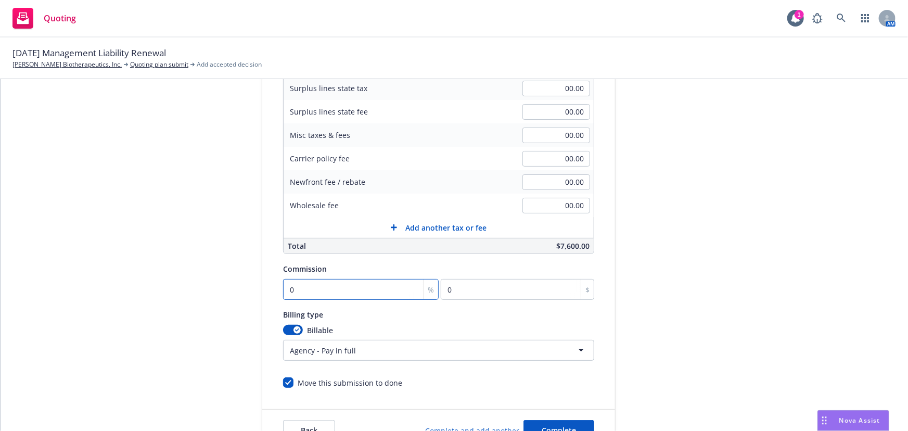
click at [346, 293] on input "0" at bounding box center [361, 289] width 156 height 21
type input "1"
type input "76"
type input "16"
type input "1216"
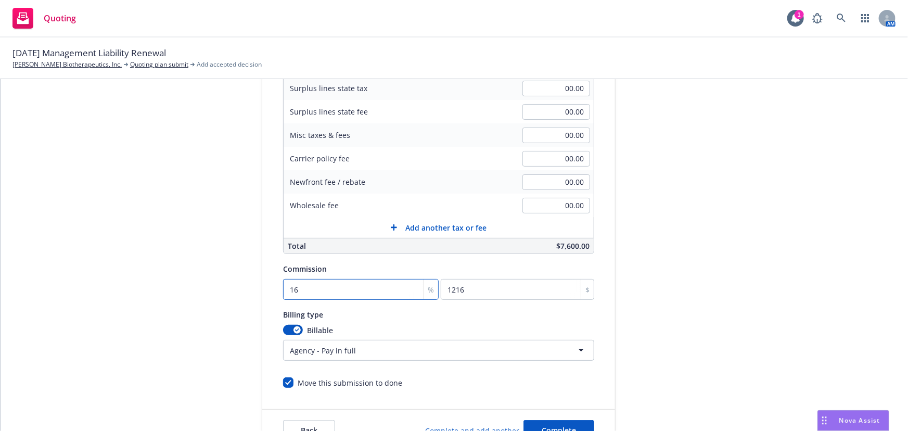
type input "16.5"
type input "1254"
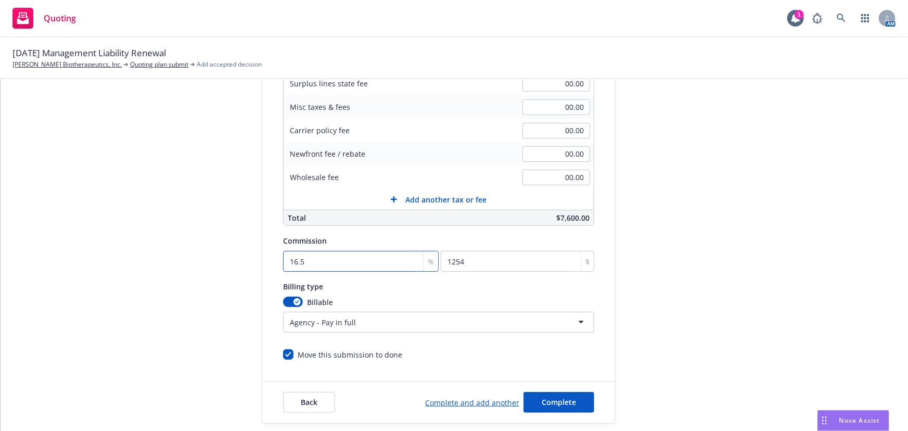
scroll to position [221, 0]
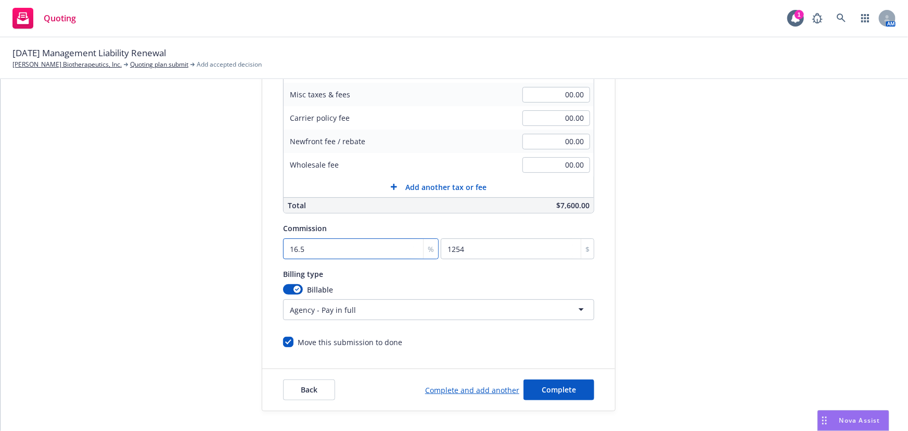
type input "16.5"
click at [490, 390] on link "Complete and add another" at bounding box center [472, 390] width 94 height 11
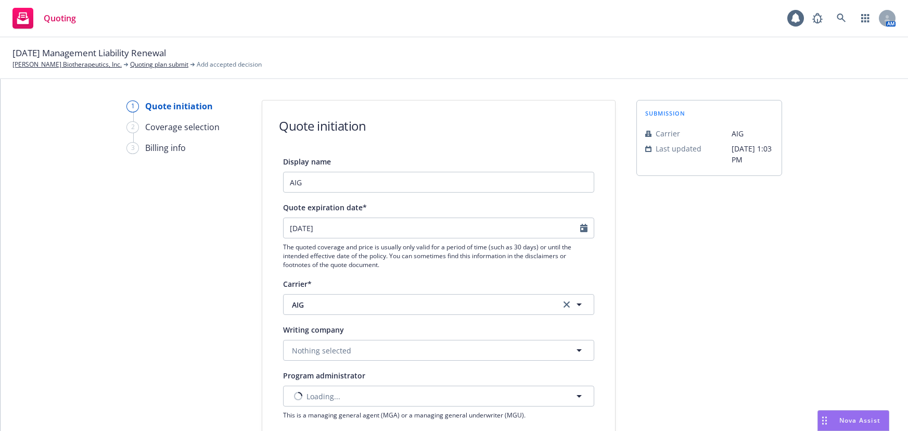
select select "12"
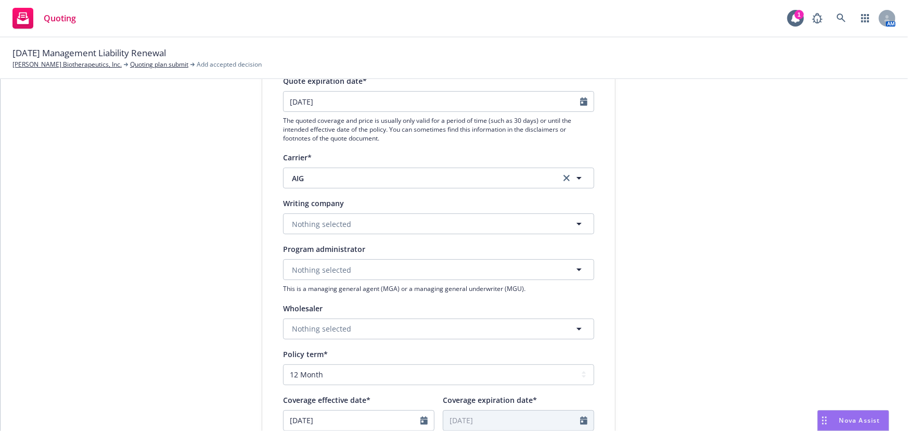
scroll to position [142, 0]
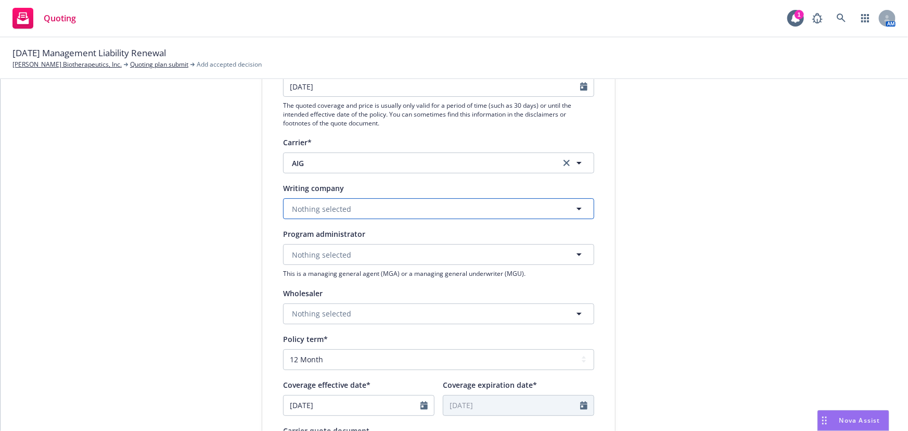
click at [333, 215] on button "Nothing selected" at bounding box center [438, 208] width 311 height 21
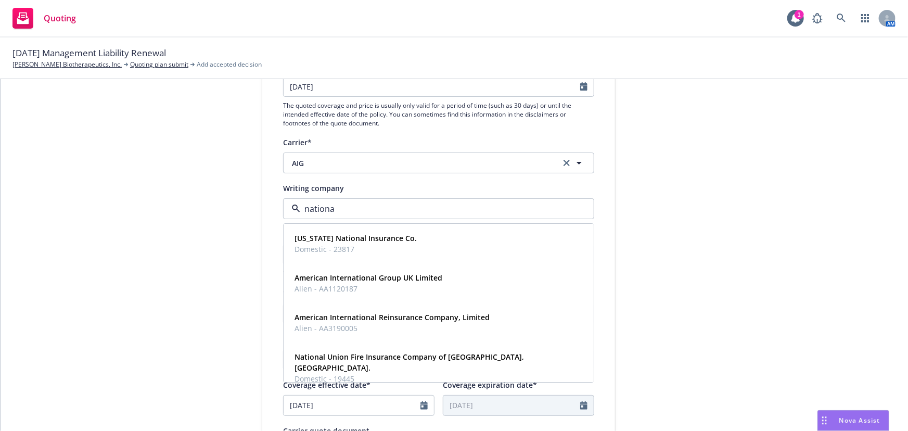
type input "national"
click at [395, 350] on div "National Union Fire Insurance Company of Pittsburgh, Pa. Domestic - 19445" at bounding box center [436, 368] width 293 height 37
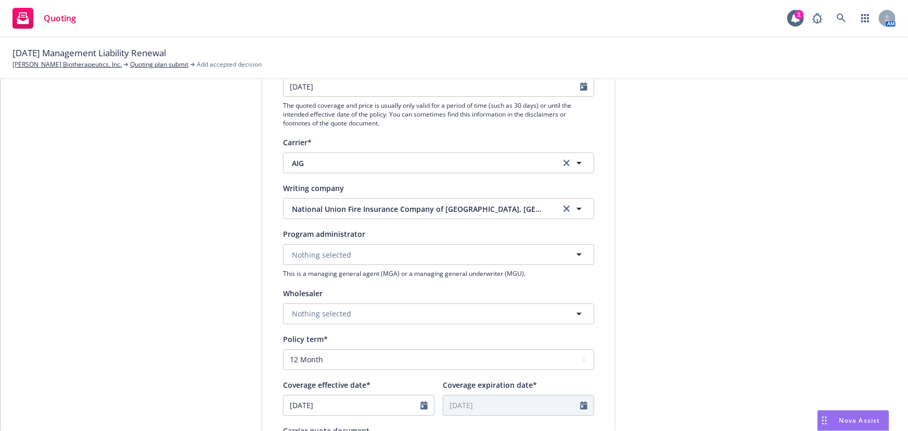
scroll to position [331, 0]
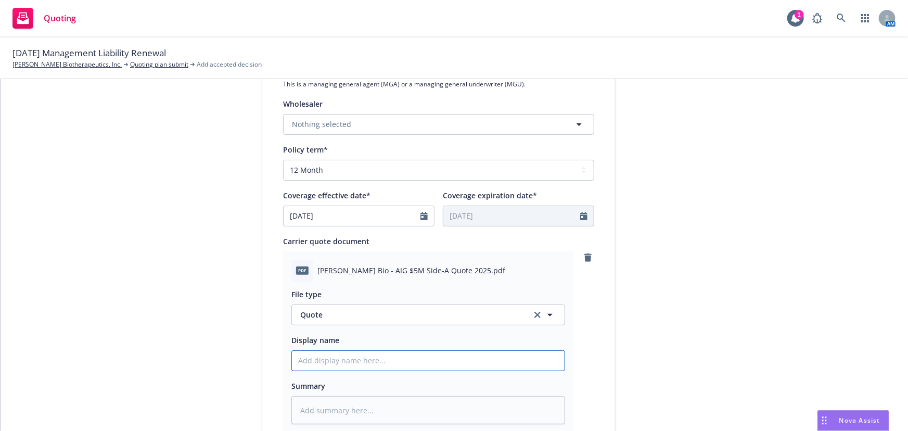
click at [317, 365] on input "Display name" at bounding box center [428, 361] width 273 height 20
type textarea "x"
type input "0"
type textarea "x"
type input "01"
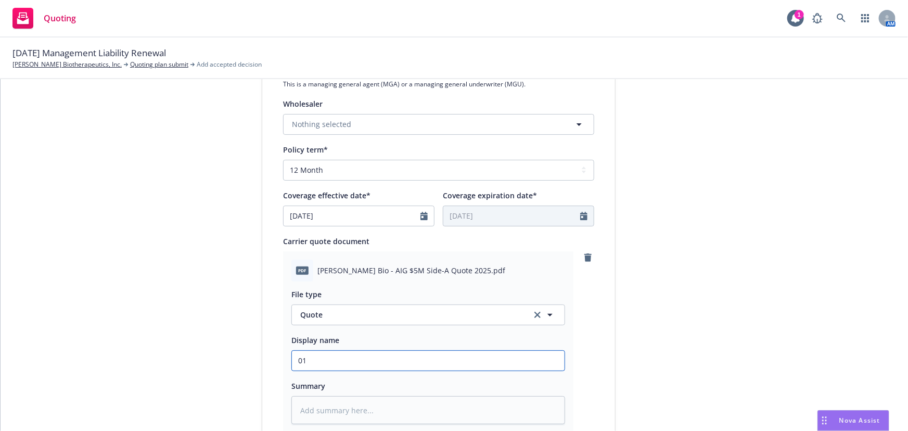
type textarea "x"
type input "01"
type textarea "x"
type input "01 A"
type textarea "x"
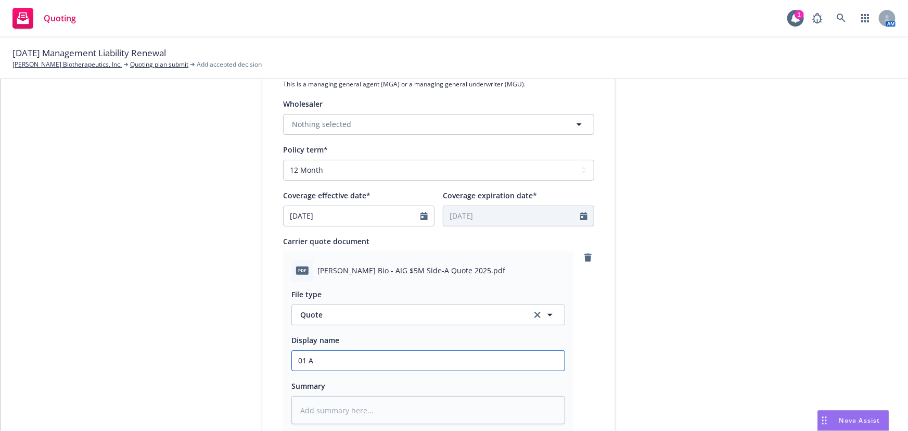
type input "01 As"
type textarea "x"
type input "01 Ash"
type textarea "x"
type input "01 [PERSON_NAME]"
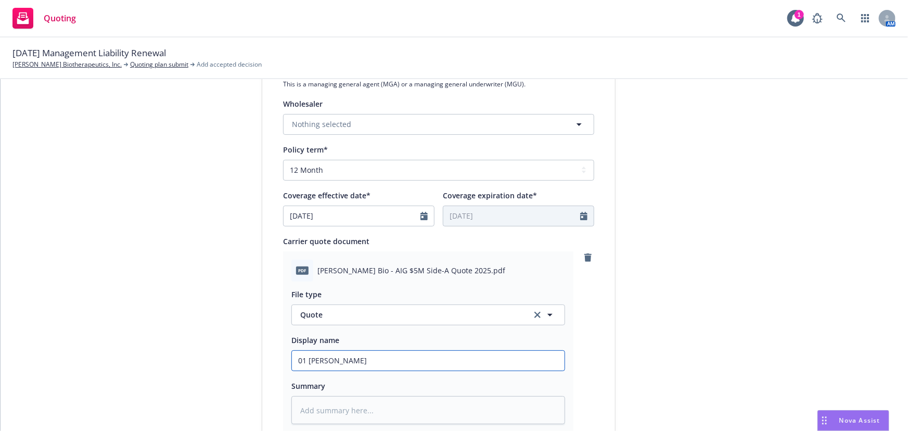
type textarea "x"
type input "01 [PERSON_NAME]"
type textarea "x"
type input "01 [PERSON_NAME]"
type textarea "x"
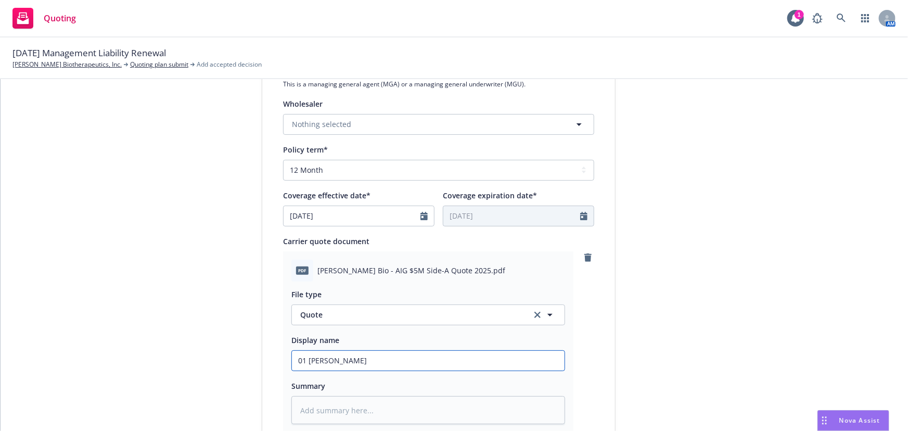
type input "01 [PERSON_NAME] B"
type textarea "x"
type input "01 [PERSON_NAME] Bi"
type textarea "x"
type input "01 [PERSON_NAME] Bio"
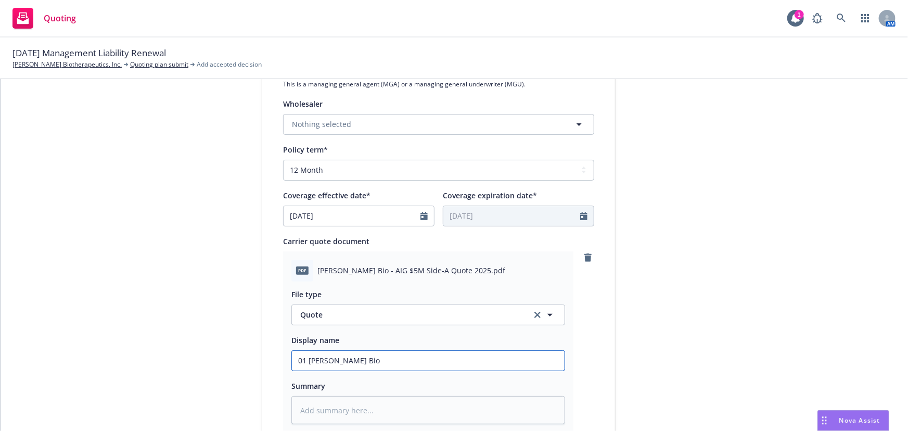
type textarea "x"
type input "01 [PERSON_NAME] Bio"
type textarea "x"
type input "01 Asher Bio $"
type textarea "x"
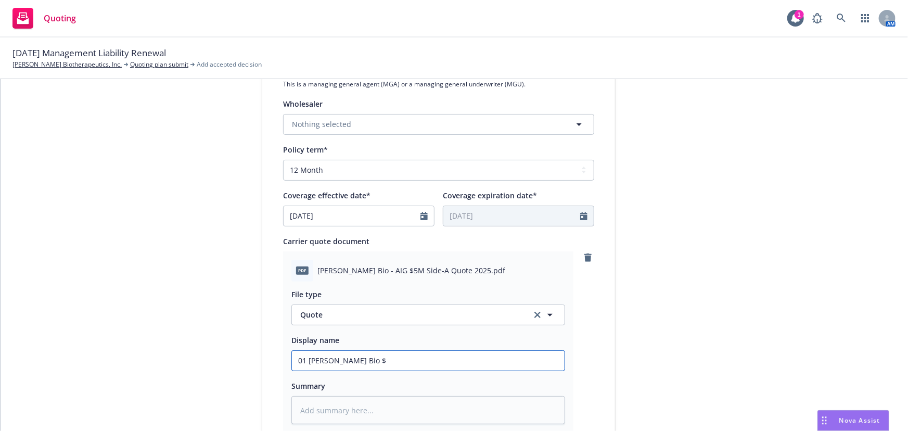
type input "01 Asher Bio $5"
type textarea "x"
type input "01 Asher Bio $5M"
type textarea "x"
type input "01 Asher Bio $5M x"
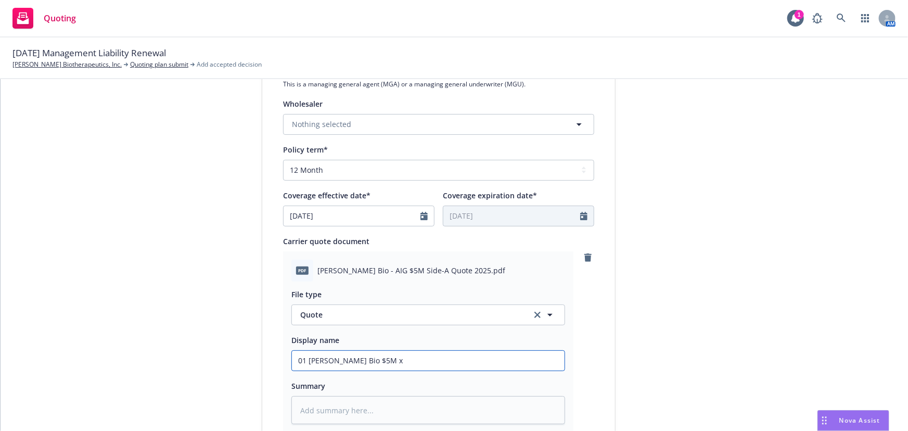
type textarea "x"
type input "01 Asher Bio $5M xs"
type textarea "x"
type input "01 Asher Bio $5M xs"
type textarea "x"
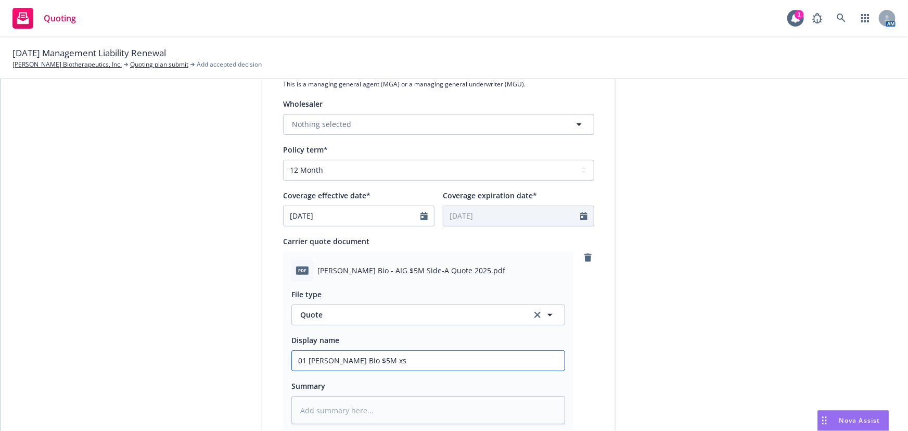
type input "01 Asher Bio $5M xs $"
type textarea "x"
type input "01 Asher Bio $5M xs $5"
type textarea "x"
type input "01 Asher Bio $5M xs $5M"
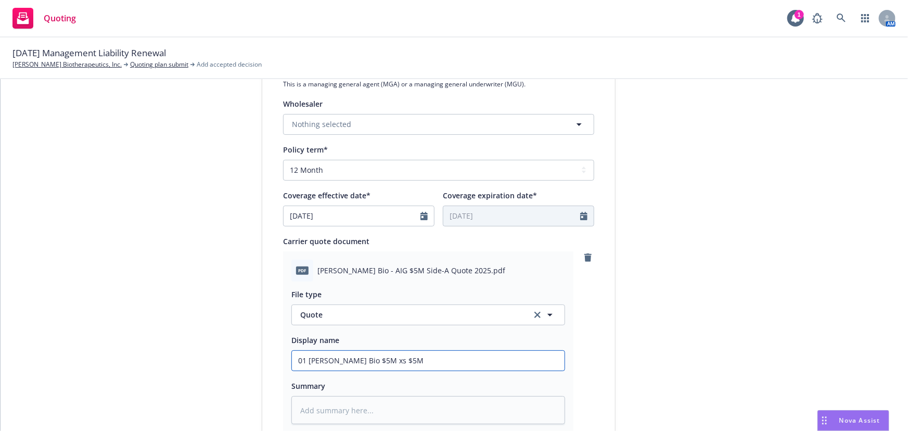
type textarea "x"
type input "01 Asher Bio $5M xs $5M"
type textarea "x"
type input "01 Asher Bio $5M xs $5M S"
type textarea "x"
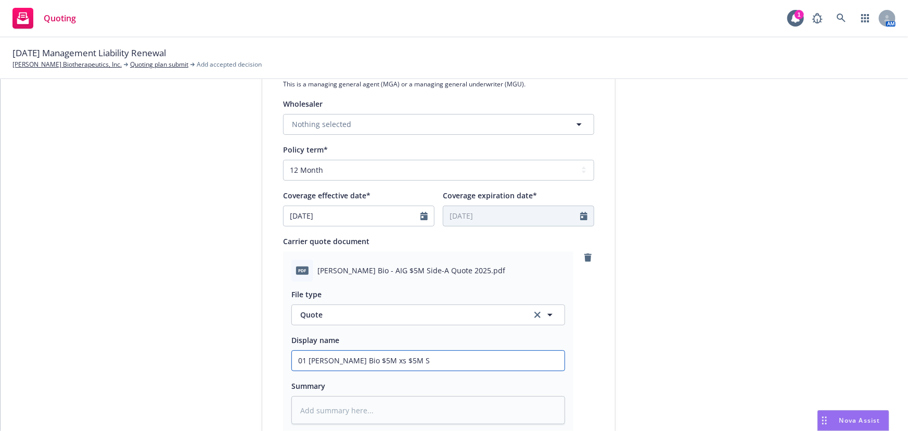
type input "01 Asher Bio $5M xs $5M Si"
type textarea "x"
type input "01 Asher Bio $5M xs $5M Sid"
type textarea "x"
type input "01 Asher Bio $5M xs $5M Side"
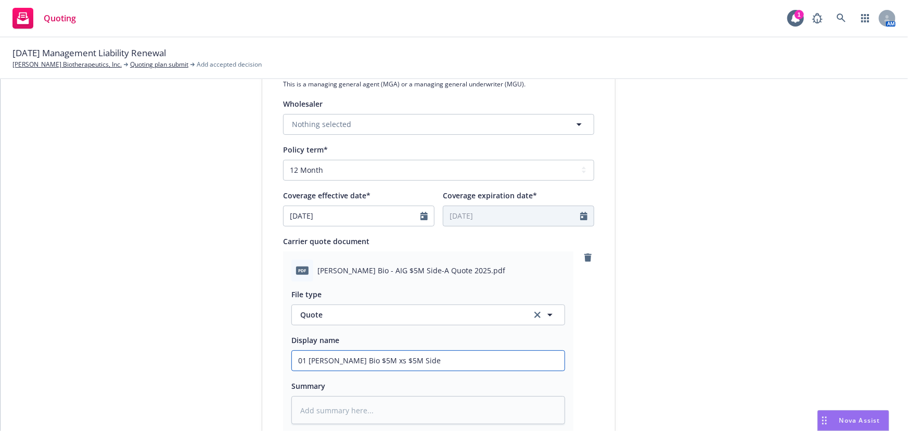
type textarea "x"
type input "01 Asher Bio $5M xs $5M Side"
type textarea "x"
type input "01 Asher Bio $5M xs $5M Side A"
type textarea "x"
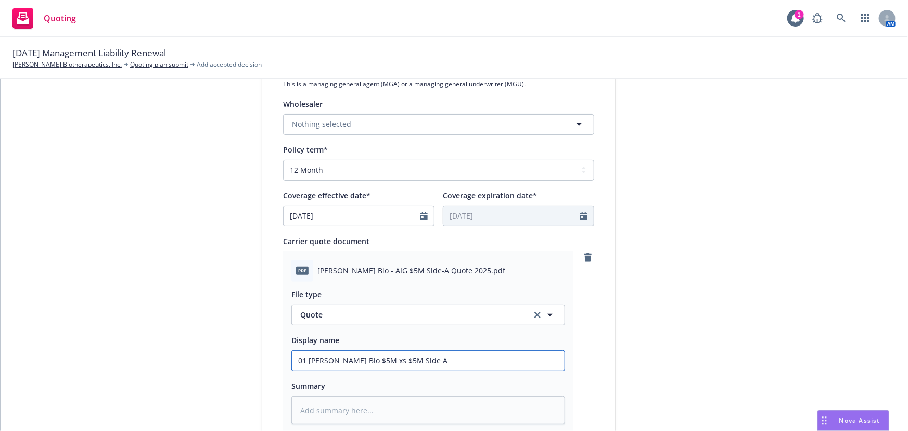
type input "01 Asher Bio $5M xs $5M Side A"
type textarea "x"
type input "01 Asher Bio $5M xs $5M Side A D"
type textarea "x"
type input "01 Asher Bio $5M xs $5M Side A DI"
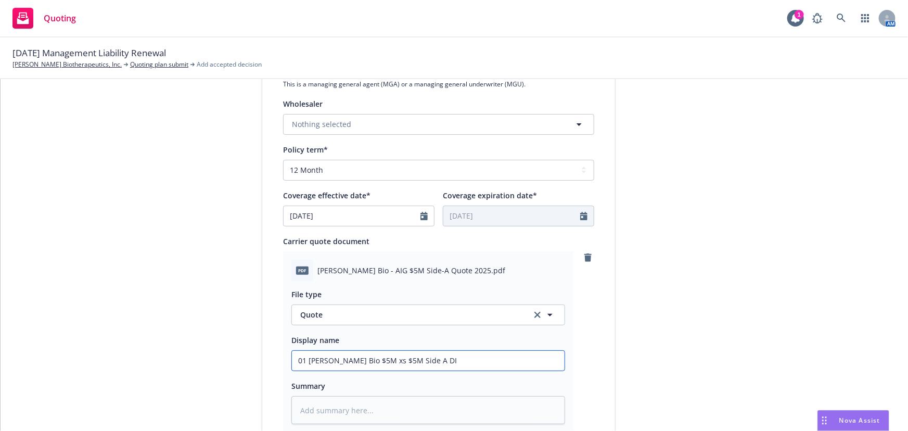
type textarea "x"
type input "01 Asher Bio $5M xs $5M Side A DIC"
type textarea "x"
type input "01 Asher Bio $5M xs $5M Side A DIC"
type textarea "x"
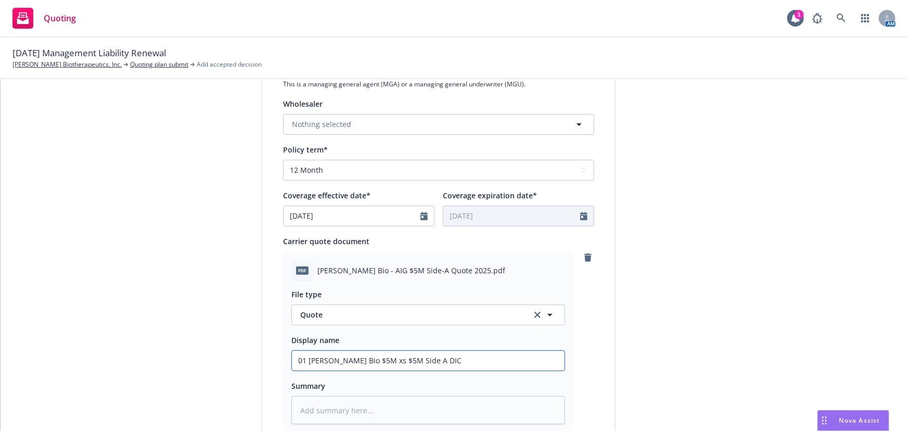
type input "01 Asher Bio $5M xs $5M Side A DIC Q"
type textarea "x"
type input "01 Asher Bio $5M xs $5M Side A DIC Qu"
type textarea "x"
type input "01 Asher Bio $5M xs $5M Side A DIC Quo"
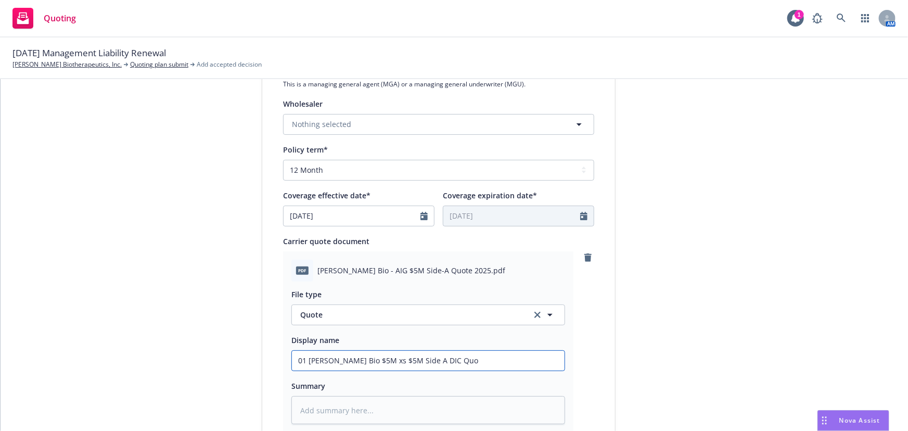
type textarea "x"
type input "01 Asher Bio $5M xs $5M Side A DIC Quot"
type textarea "x"
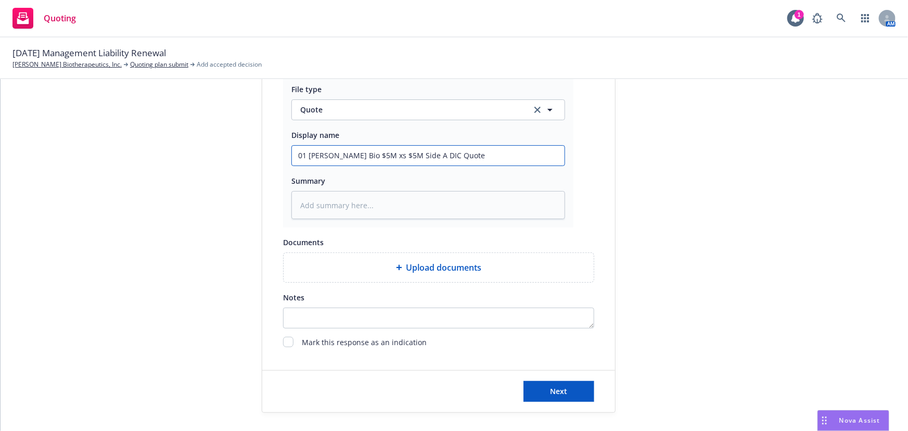
scroll to position [538, 0]
type input "01 Asher Bio $5M xs $5M Side A DIC Quote"
click at [566, 380] on button "Next" at bounding box center [559, 389] width 71 height 21
type textarea "x"
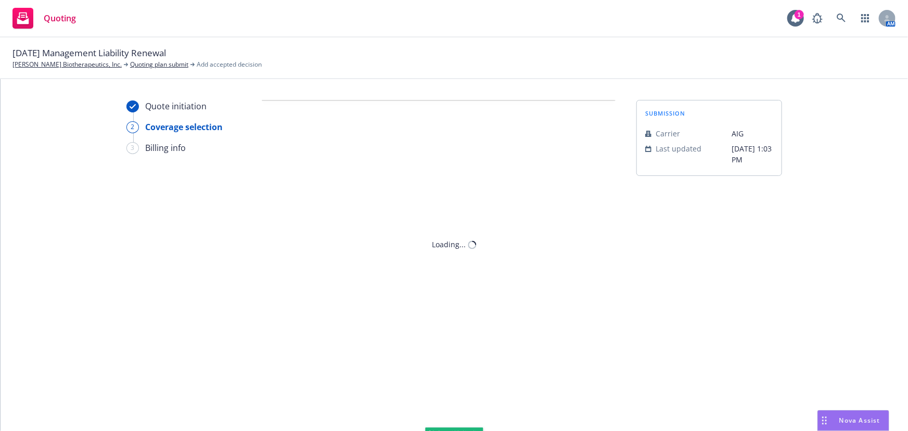
scroll to position [0, 0]
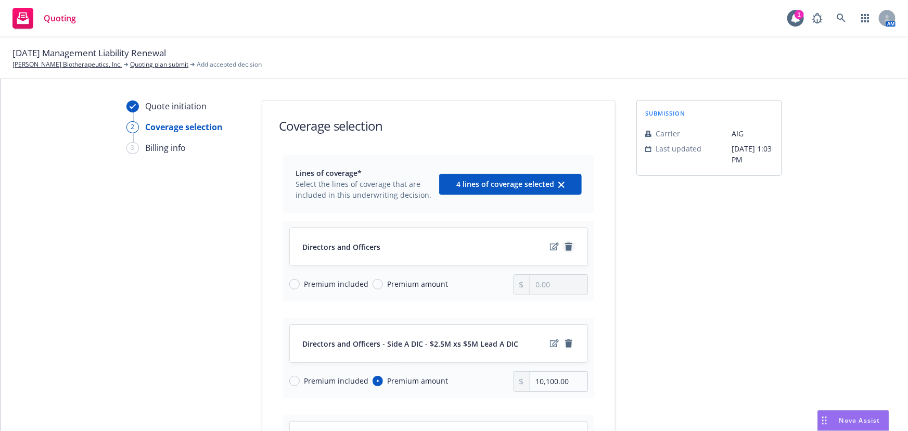
click at [565, 248] on icon "remove" at bounding box center [568, 247] width 7 height 8
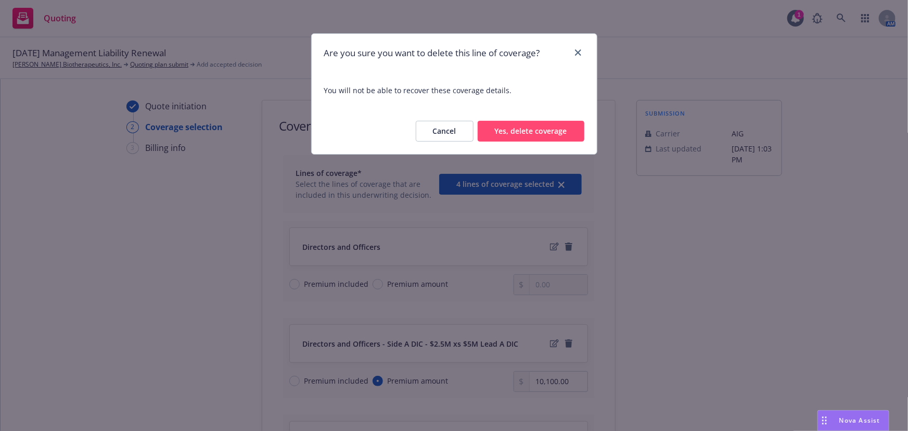
click at [547, 138] on button "Yes, delete coverage" at bounding box center [531, 131] width 107 height 21
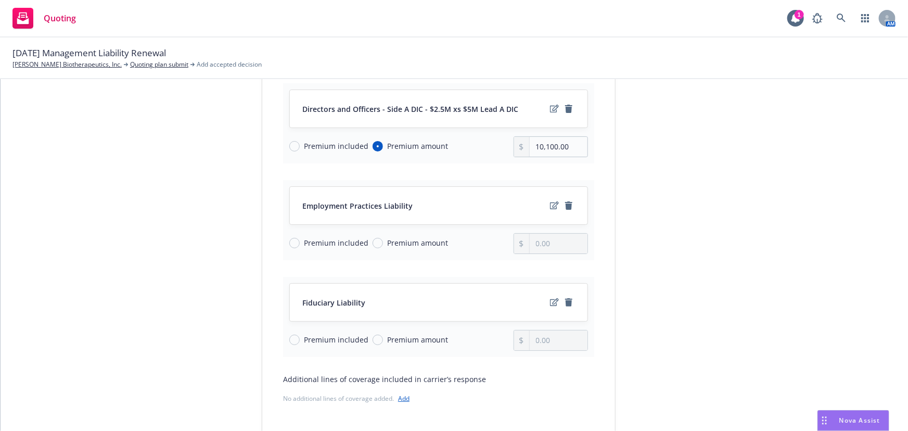
scroll to position [142, 0]
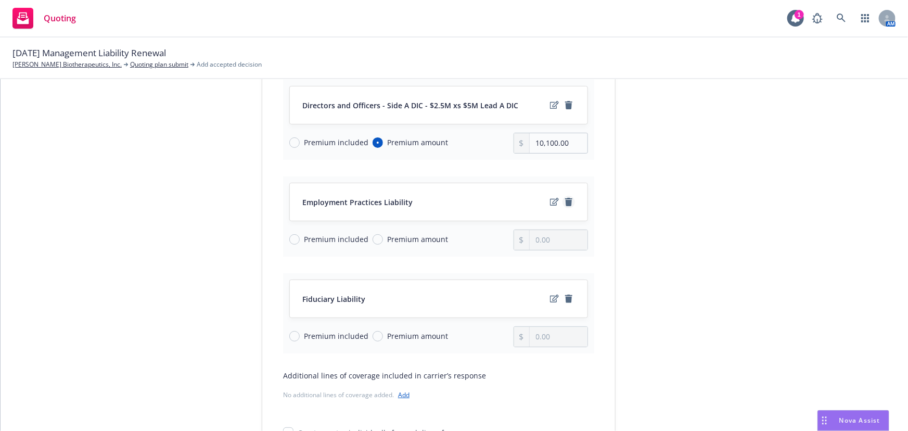
click at [568, 199] on icon "remove" at bounding box center [568, 202] width 7 height 8
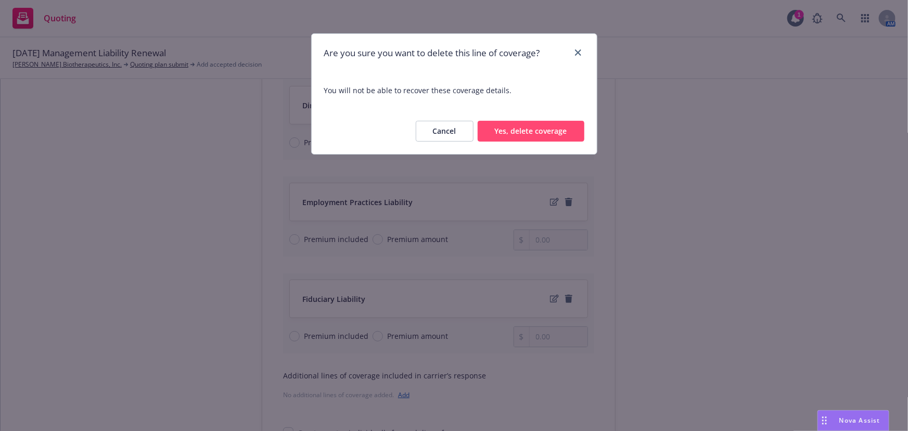
click at [557, 123] on button "Yes, delete coverage" at bounding box center [531, 131] width 107 height 21
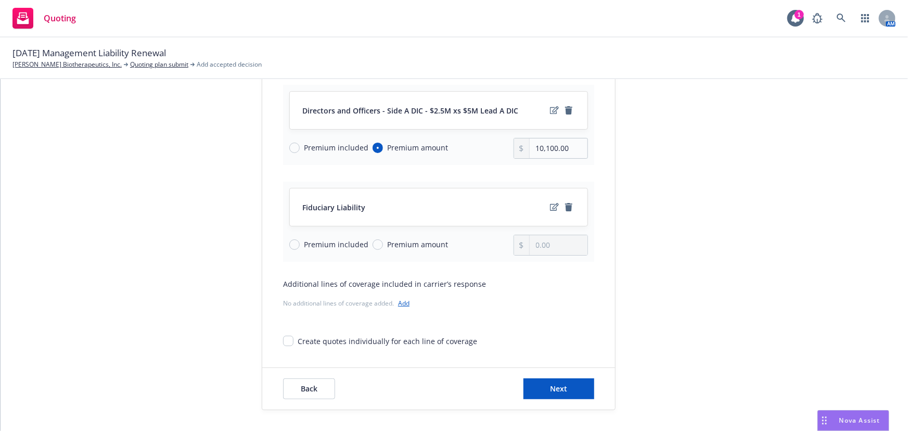
scroll to position [135, 0]
click at [555, 133] on div "Directors and Officers - Side A DIC - $2.5M xs $5M Lead A DIC Premium included …" at bounding box center [438, 126] width 311 height 80
click at [566, 210] on icon "remove" at bounding box center [568, 208] width 7 height 8
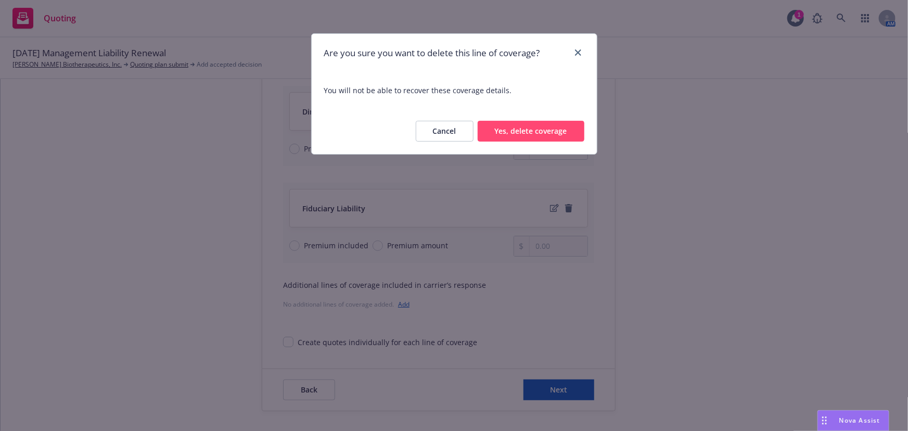
click at [552, 137] on button "Yes, delete coverage" at bounding box center [531, 131] width 107 height 21
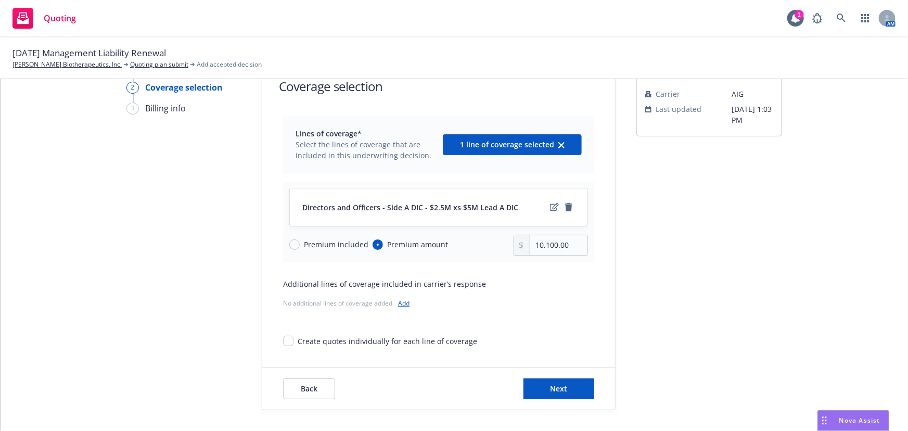
scroll to position [39, 0]
drag, startPoint x: 573, startPoint y: 243, endPoint x: 389, endPoint y: 242, distance: 183.2
click at [389, 242] on div "Premium included Premium amount 10,100.00" at bounding box center [438, 246] width 299 height 21
type input "15,200.00"
click at [552, 210] on icon "edit" at bounding box center [554, 208] width 9 height 8
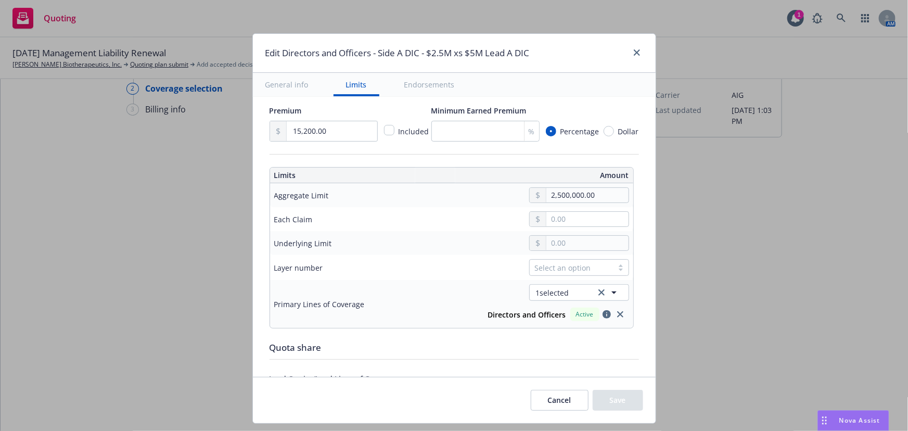
scroll to position [284, 0]
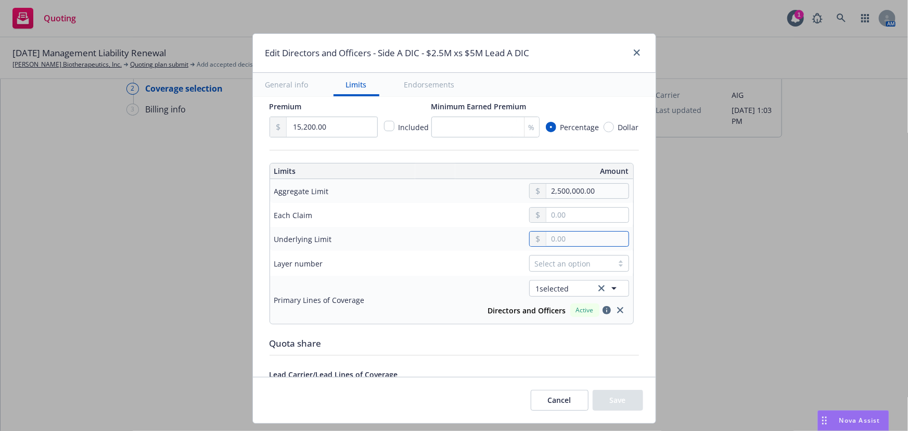
click at [578, 239] on input "text" at bounding box center [588, 239] width 82 height 15
type input "5,000,000.00"
click at [593, 317] on button "$5,000,000.00" at bounding box center [579, 321] width 90 height 19
click at [588, 191] on input "2,500,000.00" at bounding box center [588, 191] width 82 height 15
type input "5,000,000.00"
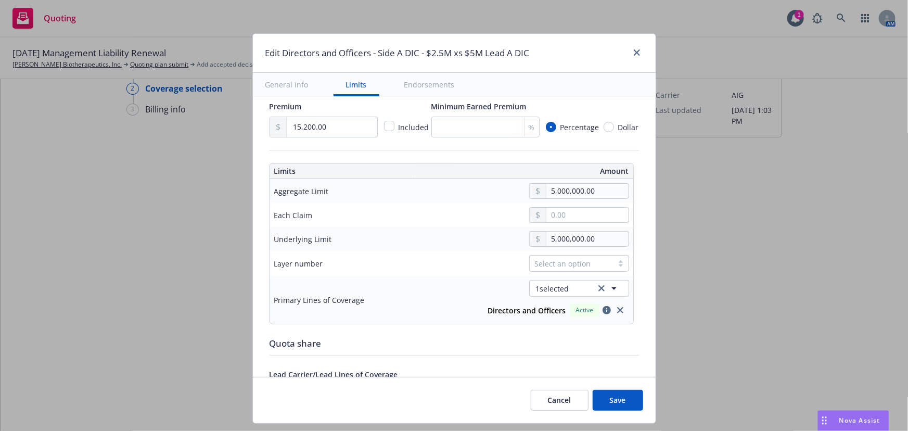
click at [588, 271] on button "$5,000,000.00" at bounding box center [579, 273] width 90 height 19
click at [589, 265] on div "Select an option" at bounding box center [571, 263] width 73 height 11
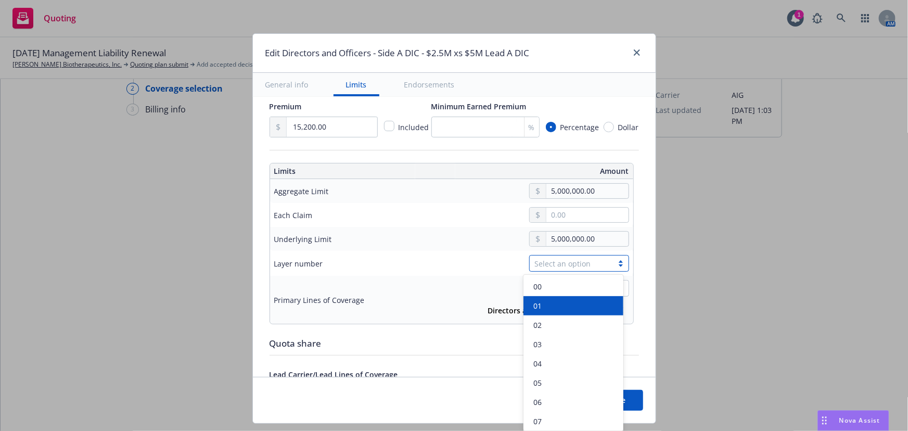
click at [569, 302] on div "01" at bounding box center [573, 305] width 87 height 11
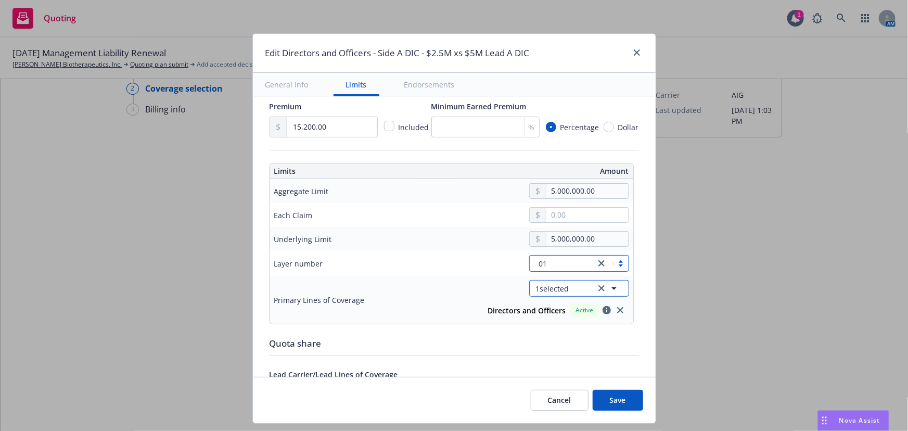
click at [582, 283] on button "1 selected" at bounding box center [579, 288] width 100 height 17
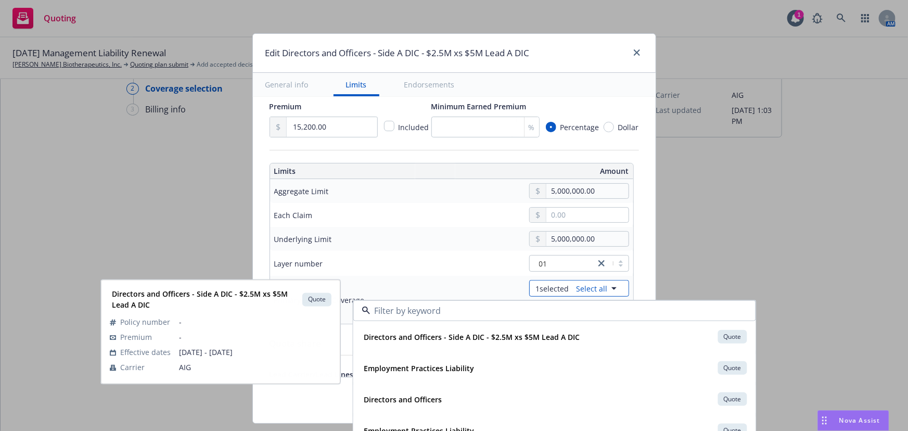
click at [609, 288] on icon "button" at bounding box center [614, 288] width 12 height 12
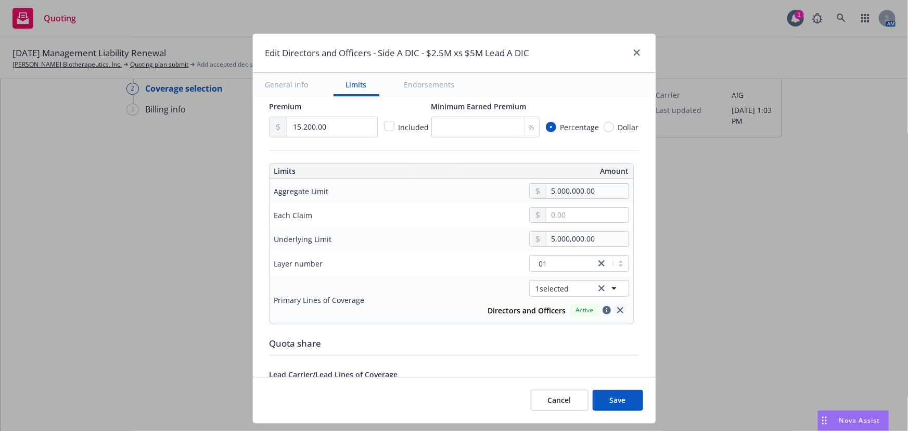
click at [619, 310] on link "close" at bounding box center [620, 310] width 12 height 12
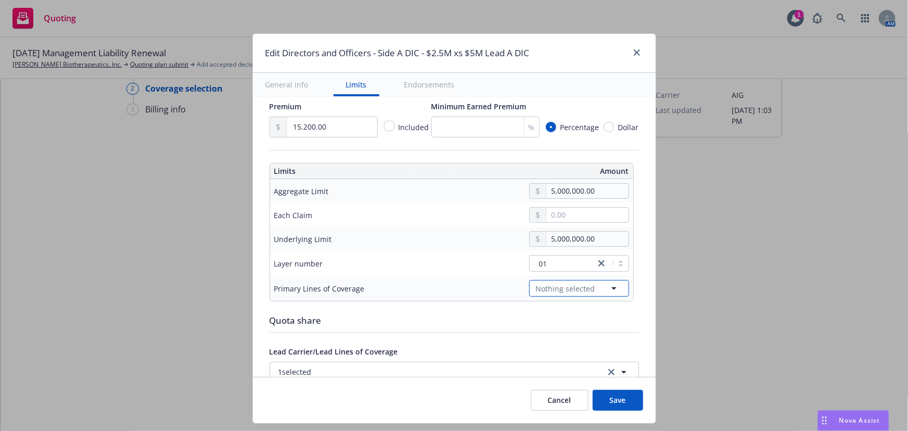
click at [612, 287] on icon "button" at bounding box center [614, 288] width 5 height 3
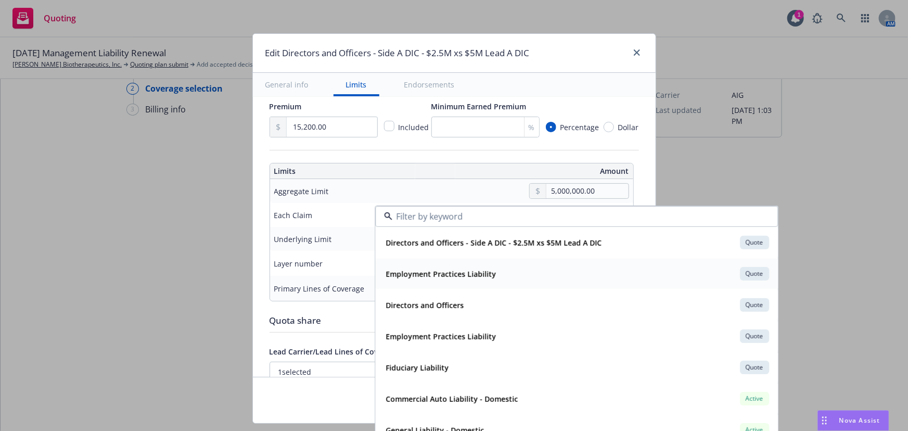
scroll to position [426, 0]
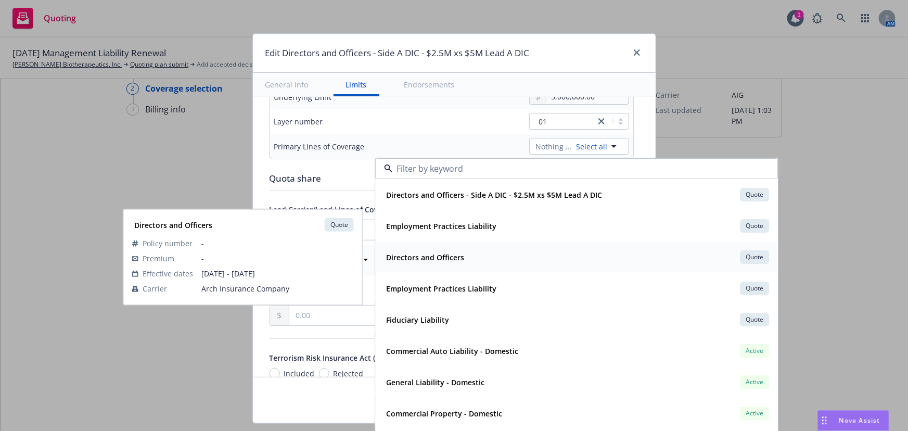
click at [523, 264] on div "Directors and Officers Quote" at bounding box center [576, 257] width 389 height 18
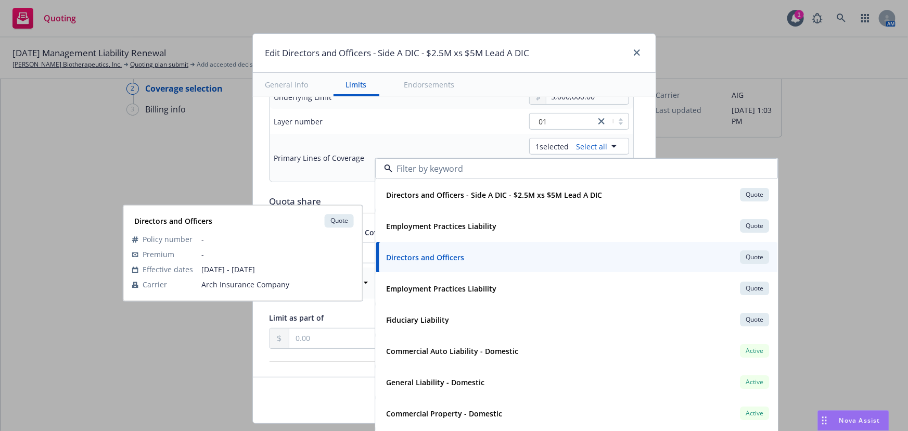
click at [362, 134] on td "Primary Lines of Coverage" at bounding box center [348, 158] width 156 height 48
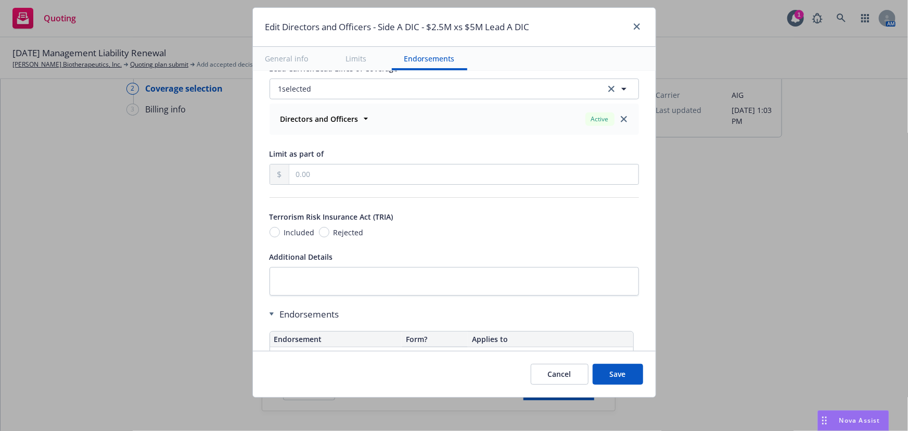
scroll to position [567, 0]
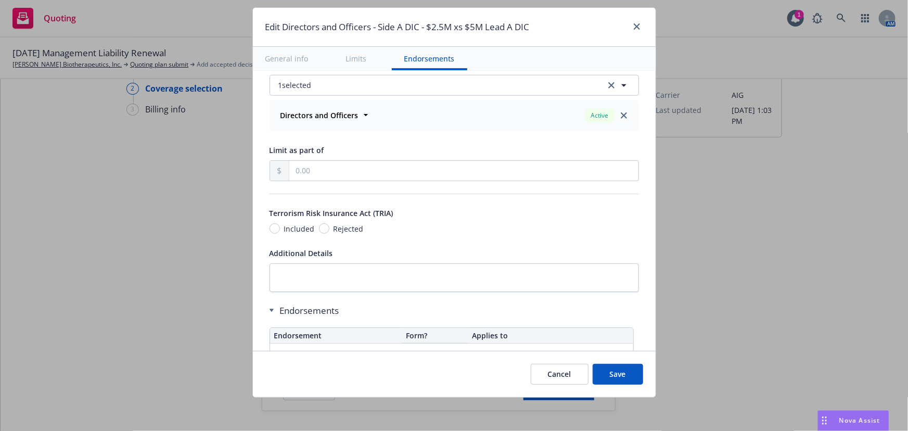
click at [620, 118] on div at bounding box center [624, 115] width 12 height 12
click at [621, 113] on icon "close" at bounding box center [624, 115] width 6 height 6
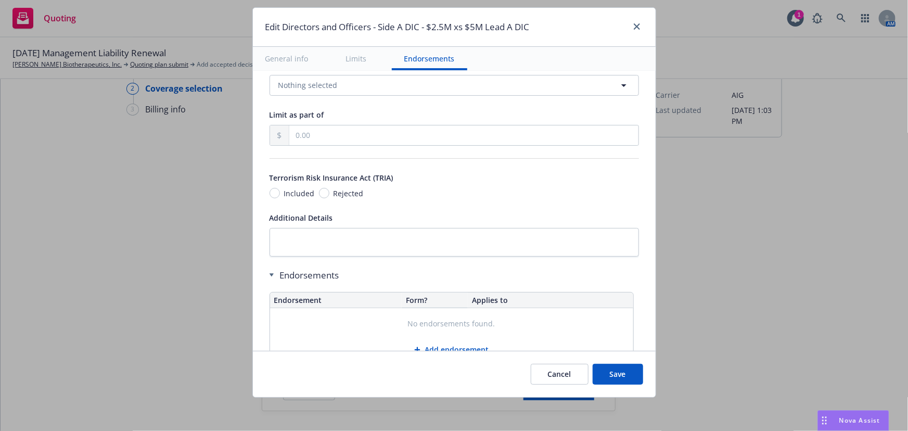
click at [616, 381] on button "Save" at bounding box center [618, 374] width 50 height 21
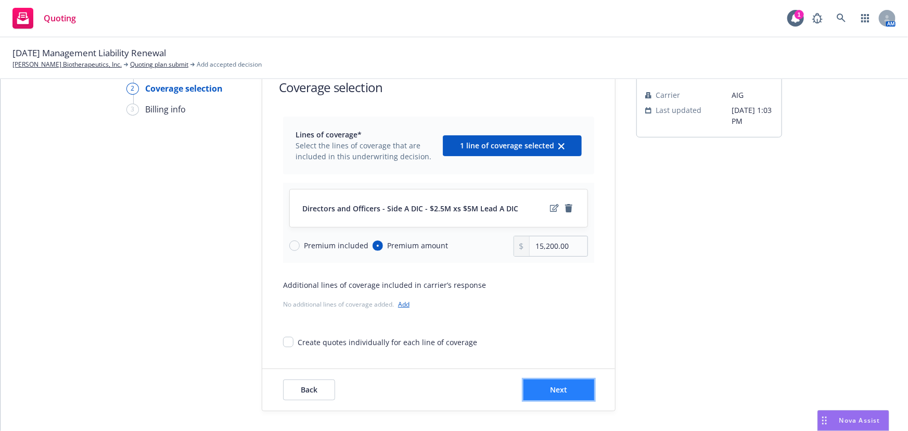
click at [581, 391] on button "Next" at bounding box center [559, 389] width 71 height 21
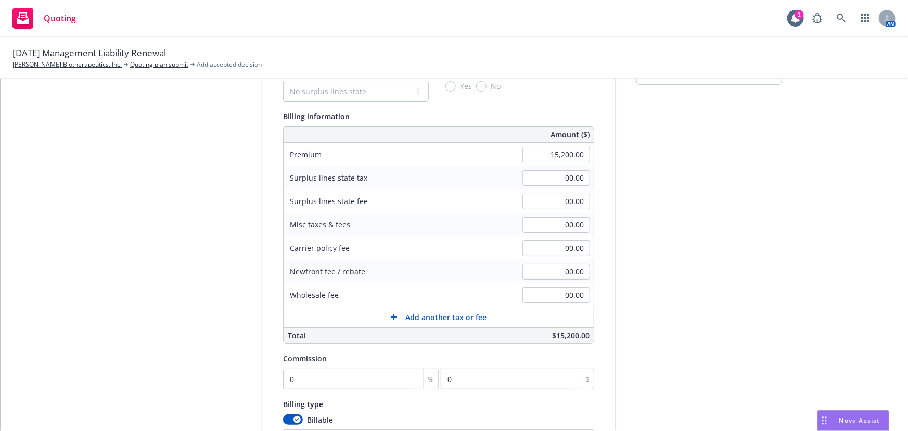
scroll to position [181, 0]
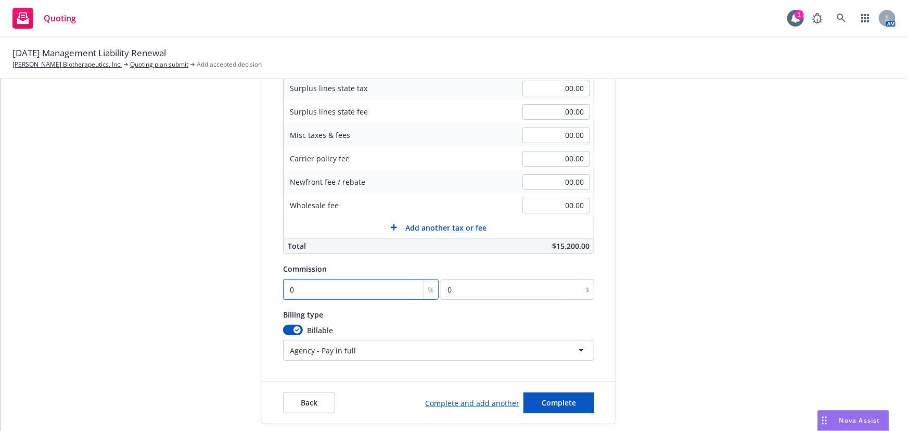
click at [349, 288] on input "0" at bounding box center [361, 289] width 156 height 21
type input "1"
type input "152"
type input "16"
type input "2432"
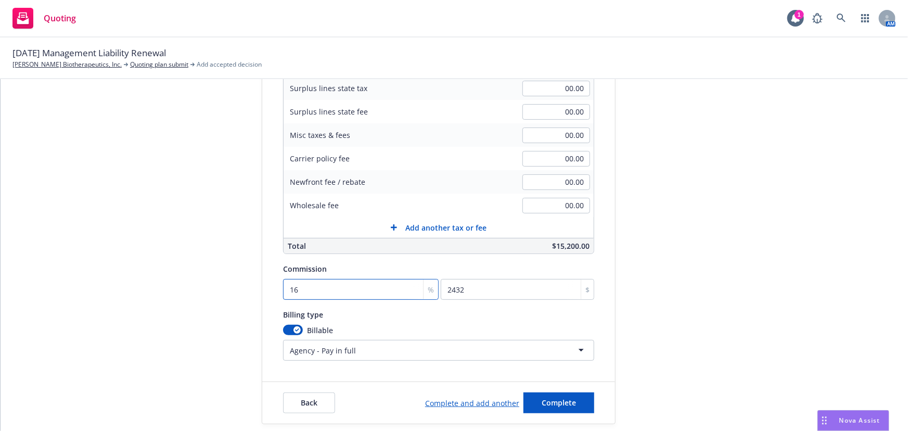
type input "16.5"
type input "2508"
type input "16.5"
click at [560, 411] on button "Complete" at bounding box center [559, 402] width 71 height 21
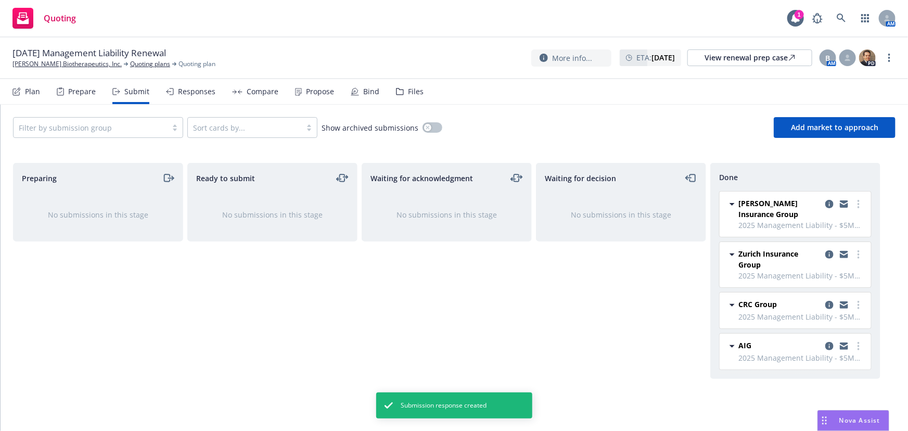
click at [183, 95] on div "Responses" at bounding box center [196, 91] width 37 height 8
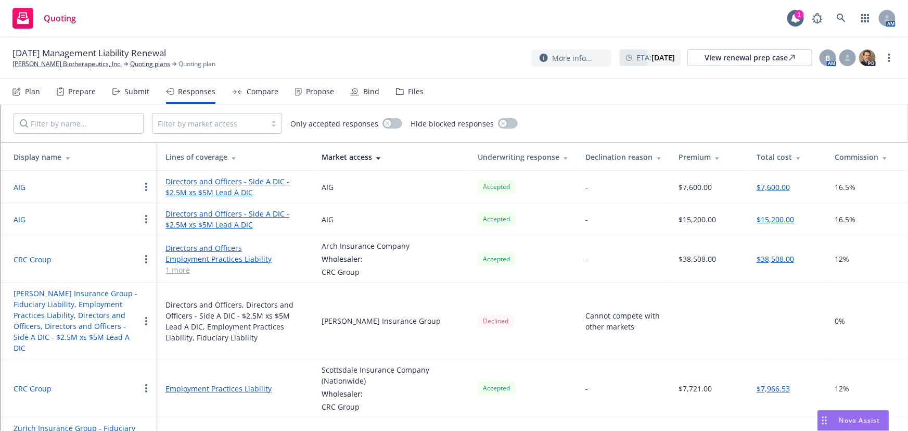
scroll to position [98, 0]
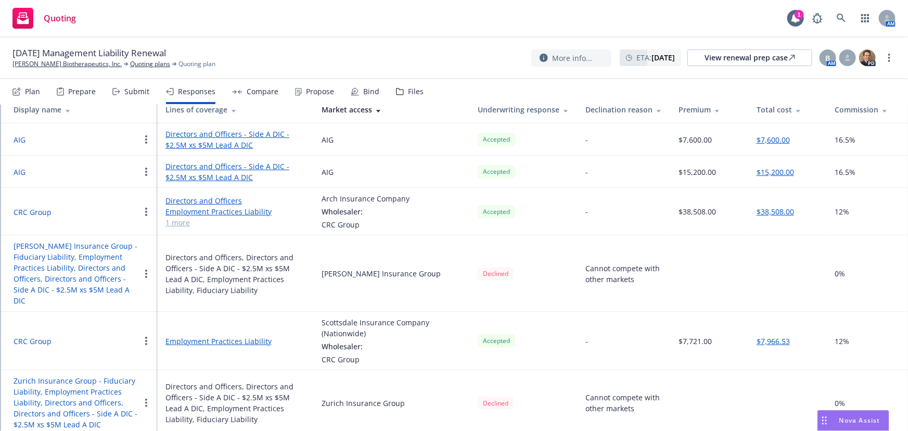
click at [35, 209] on button "CRC Group" at bounding box center [33, 212] width 38 height 11
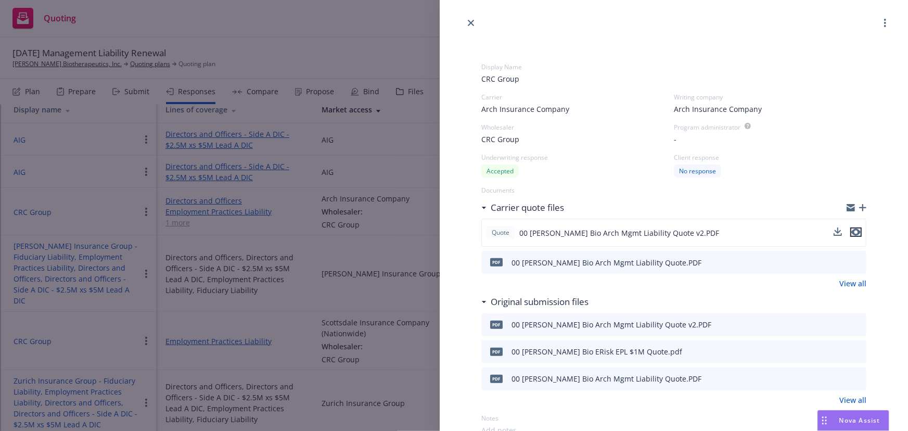
click at [852, 231] on icon "preview file" at bounding box center [856, 232] width 9 height 7
click at [309, 227] on div "Display Name CRC Group Carrier Arch Insurance Company Writing company Arch Insu…" at bounding box center [454, 215] width 908 height 431
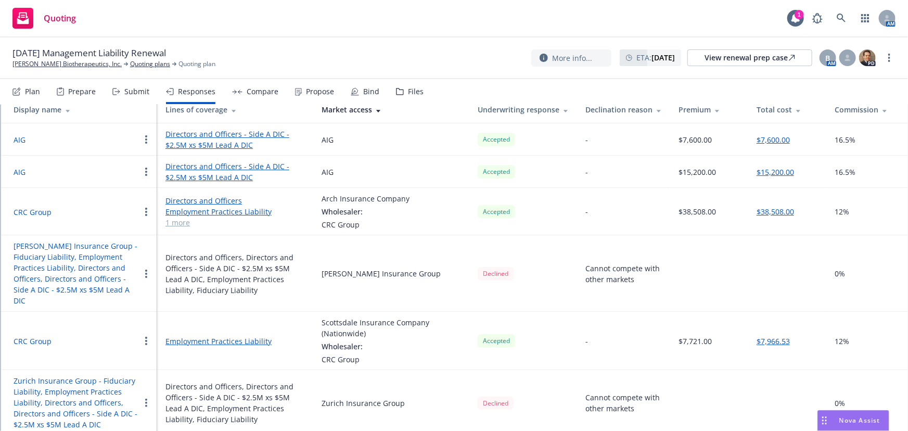
click at [39, 336] on button "CRC Group" at bounding box center [33, 341] width 38 height 11
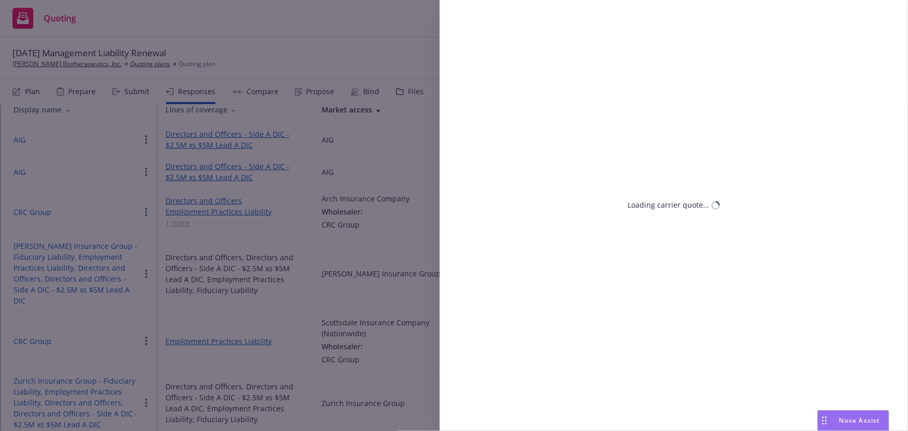
select select "CA"
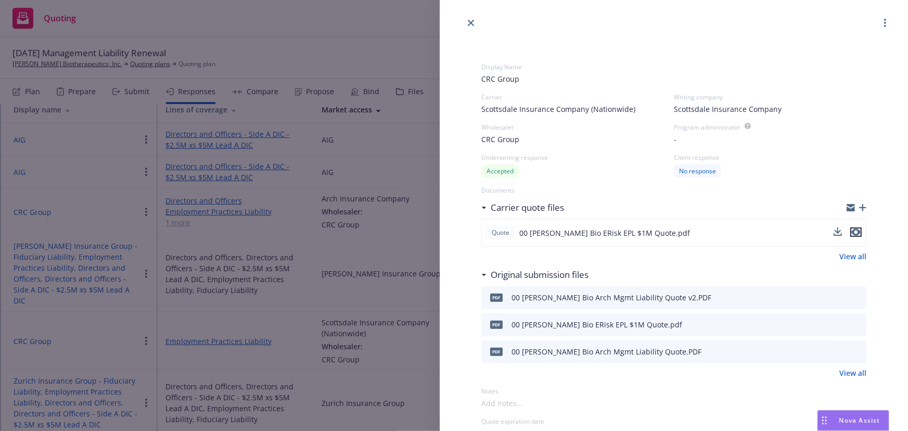
click at [852, 235] on icon "preview file" at bounding box center [856, 232] width 9 height 7
click at [312, 196] on div "Display Name CRC Group Carrier Scottsdale Insurance Company (Nationwide) Writin…" at bounding box center [454, 215] width 908 height 431
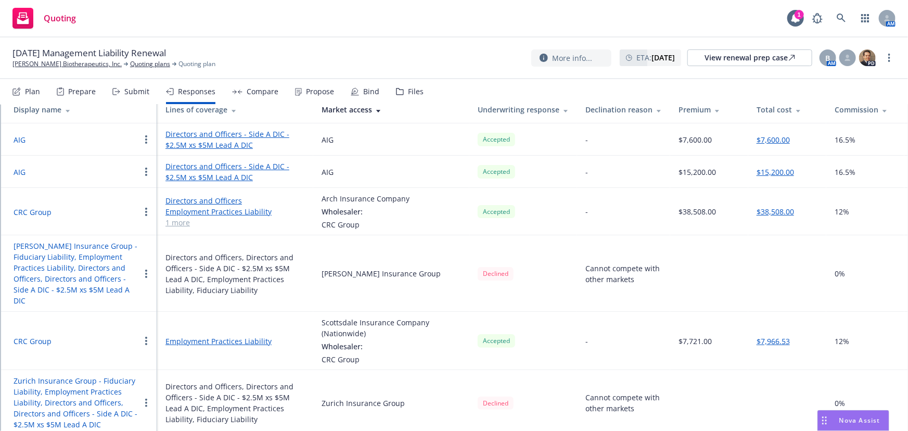
click at [32, 336] on button "CRC Group" at bounding box center [33, 341] width 38 height 11
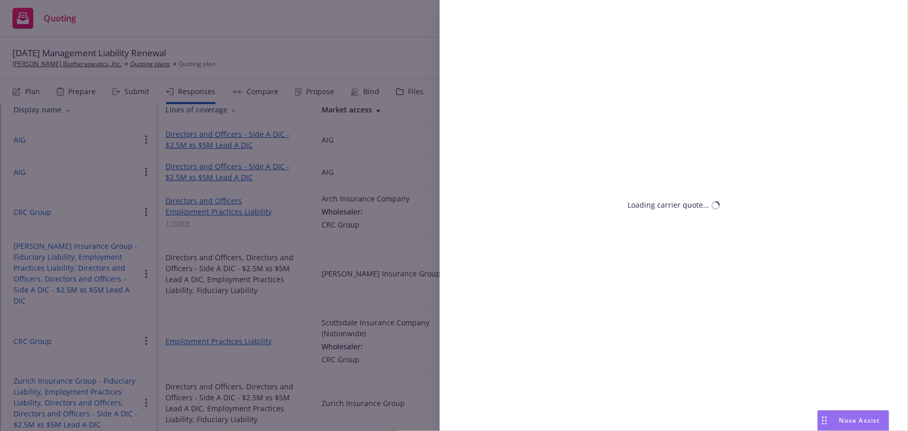
select select "CA"
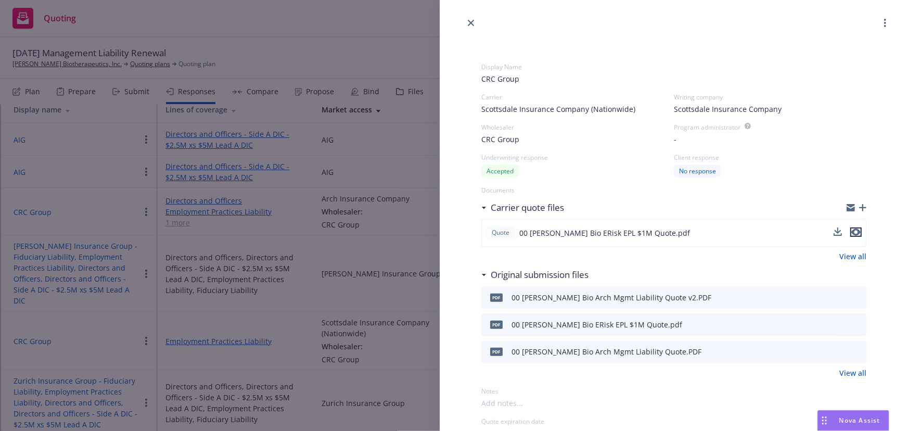
click at [852, 231] on icon "preview file" at bounding box center [856, 232] width 9 height 7
click at [468, 21] on icon "close" at bounding box center [471, 23] width 6 height 6
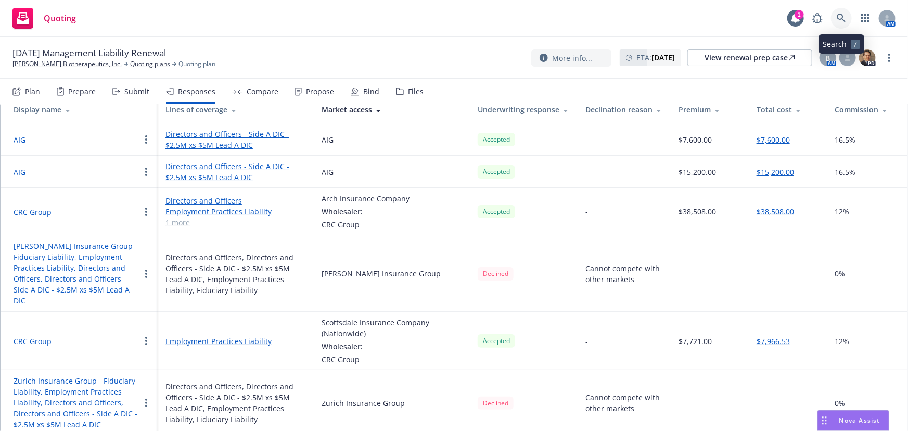
click at [836, 21] on link at bounding box center [841, 18] width 21 height 21
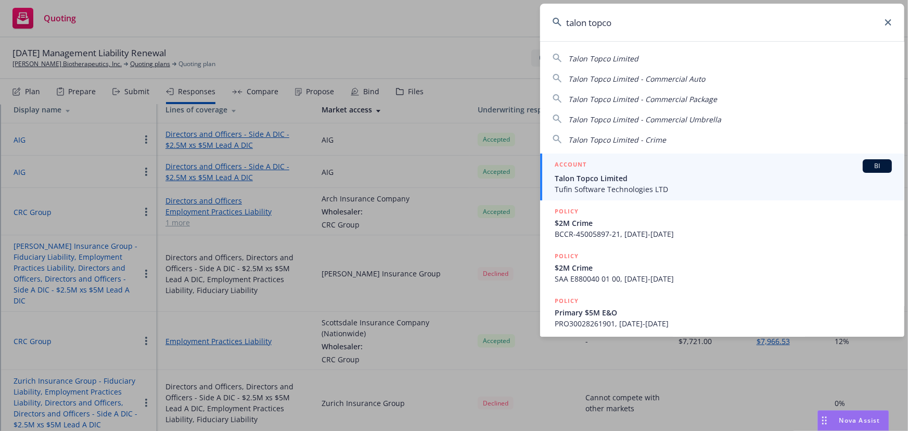
type input "talon topco"
click at [741, 169] on div "ACCOUNT BI" at bounding box center [723, 166] width 337 height 14
